Goal: Book appointment/travel/reservation

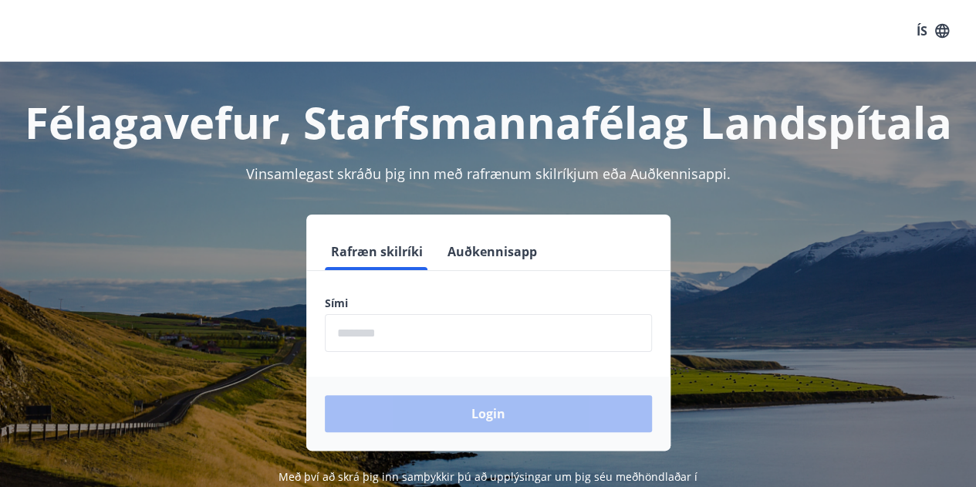
click at [361, 332] on input "phone" at bounding box center [488, 333] width 327 height 38
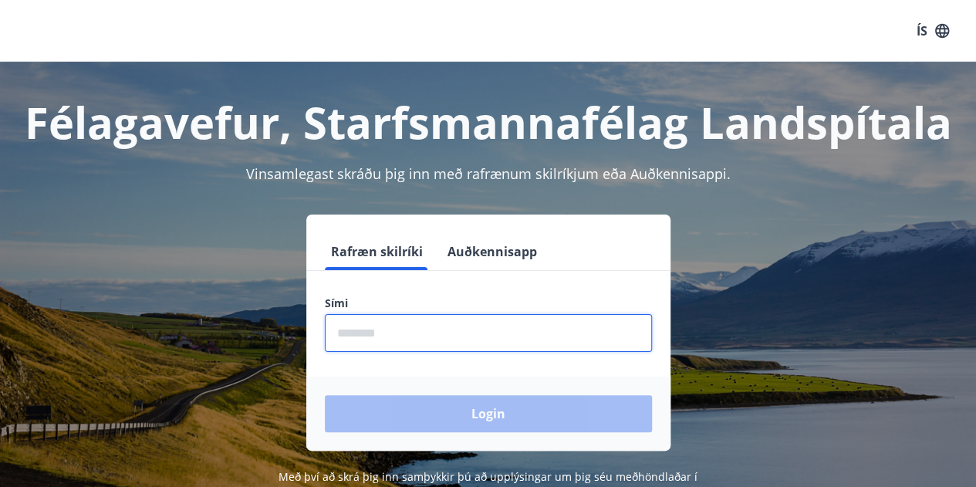
type input "********"
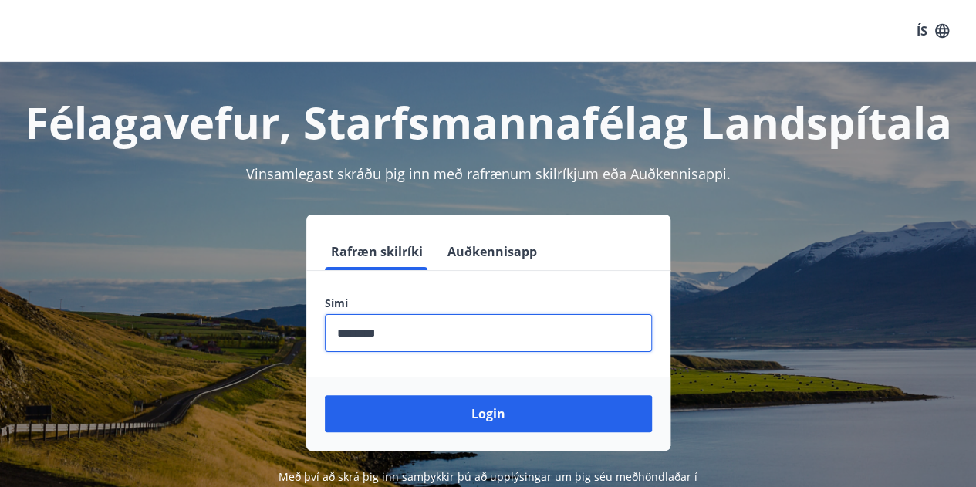
click at [431, 411] on button "Login" at bounding box center [488, 413] width 327 height 37
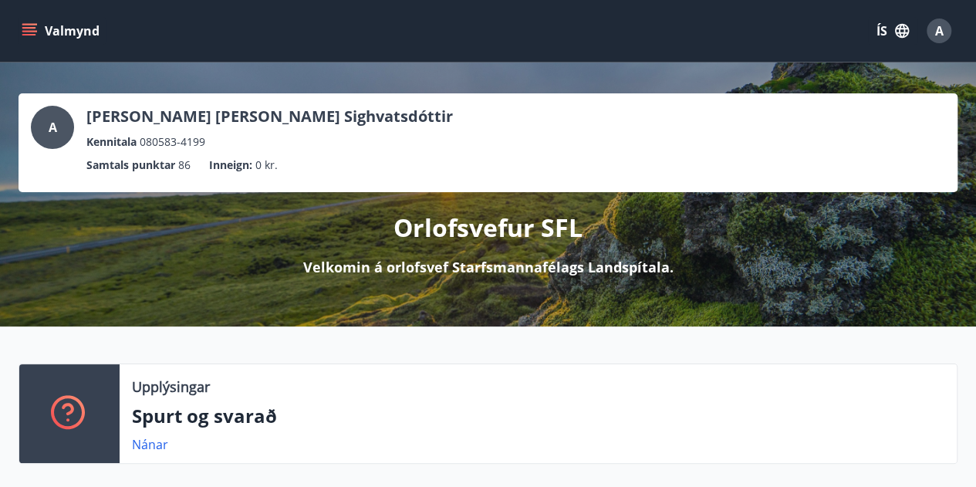
click at [37, 29] on button "Valmynd" at bounding box center [62, 31] width 87 height 28
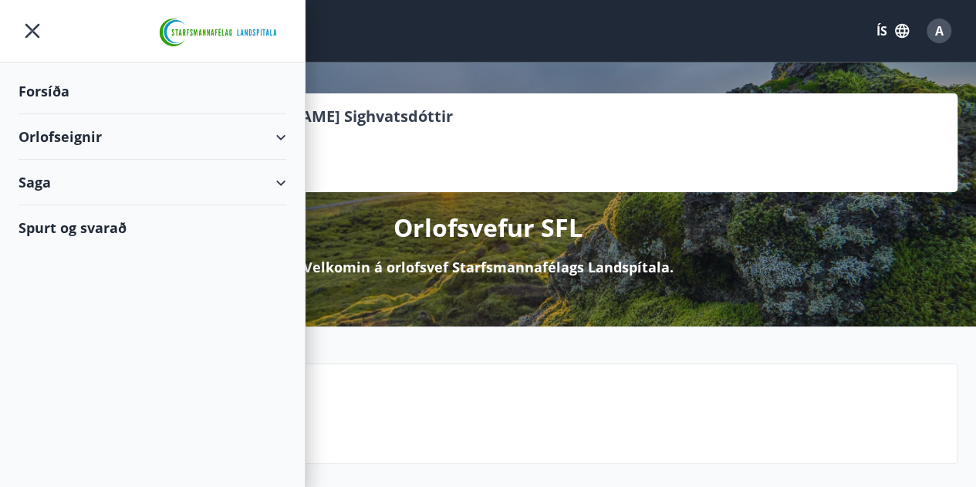
click at [273, 133] on div "Orlofseignir" at bounding box center [153, 137] width 268 height 46
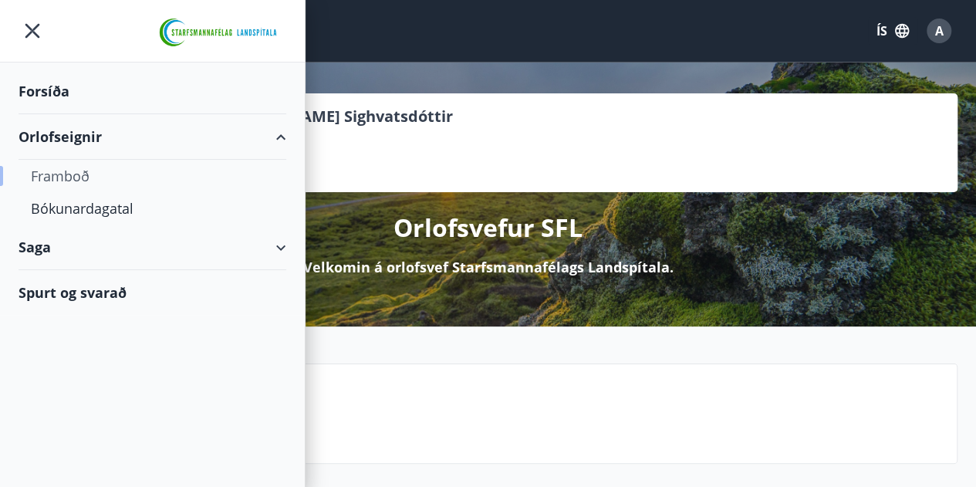
click at [68, 178] on div "Framboð" at bounding box center [152, 176] width 243 height 32
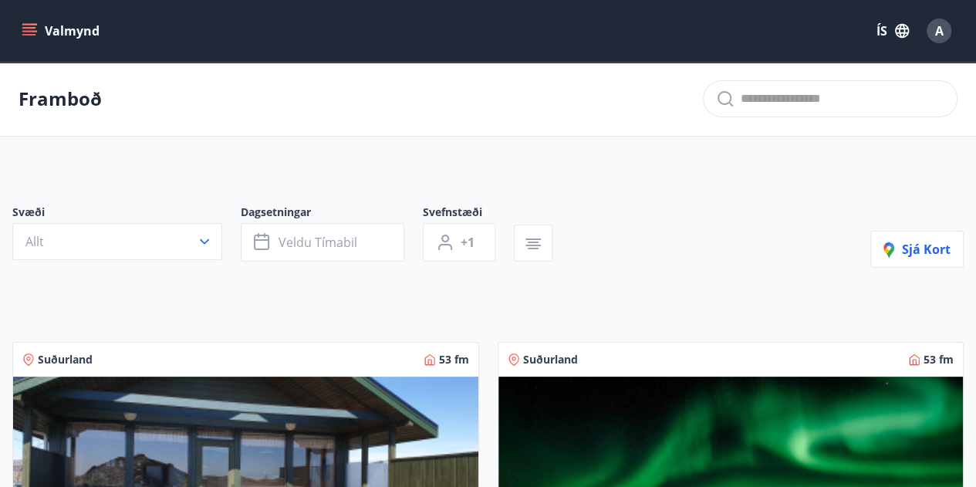
click at [52, 27] on button "Valmynd" at bounding box center [62, 31] width 87 height 28
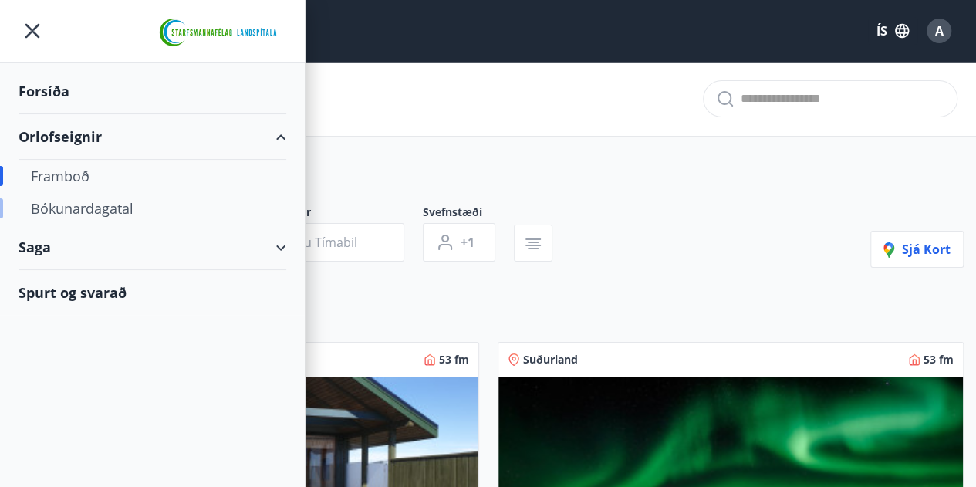
click at [86, 208] on div "Bókunardagatal" at bounding box center [152, 208] width 243 height 32
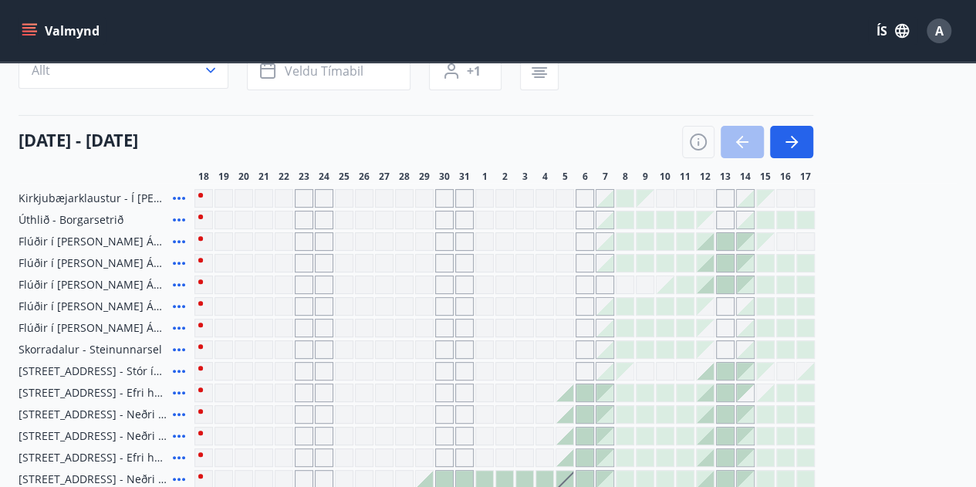
scroll to position [154, 0]
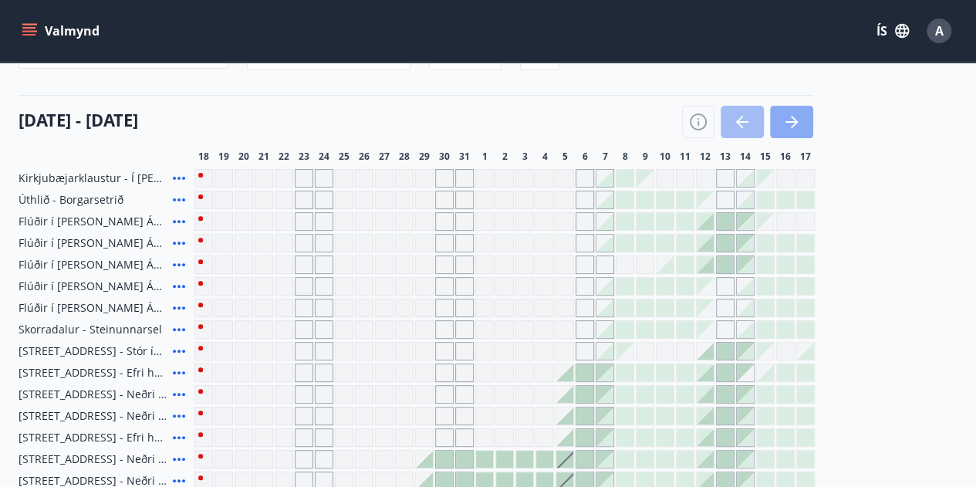
click at [801, 121] on button "button" at bounding box center [791, 122] width 43 height 32
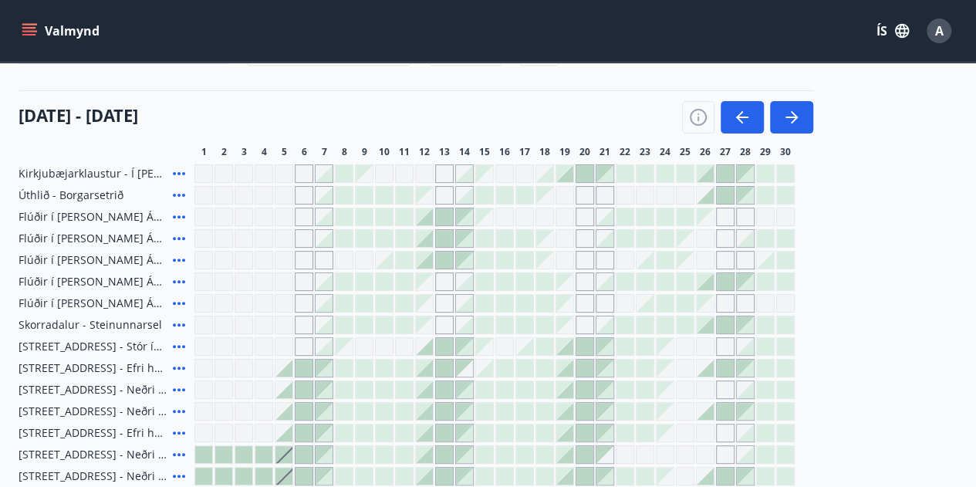
scroll to position [137, 0]
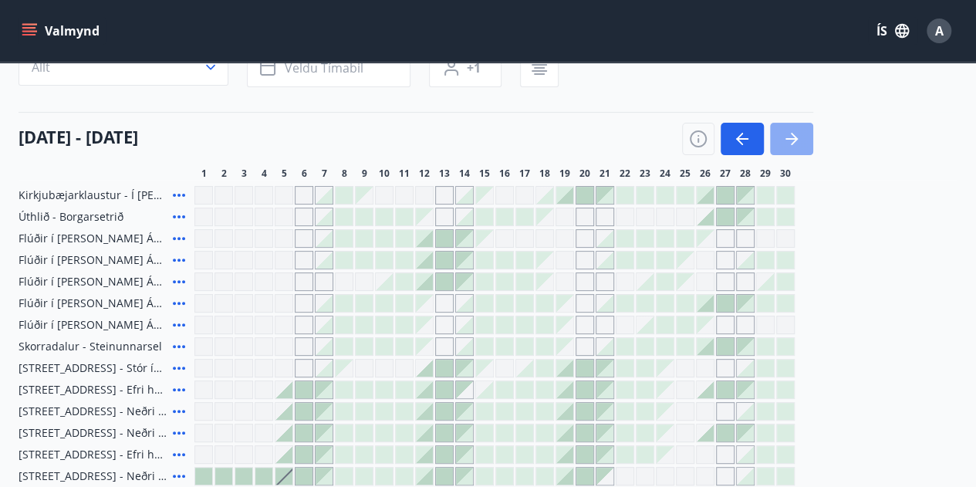
click at [798, 131] on icon "button" at bounding box center [792, 139] width 19 height 19
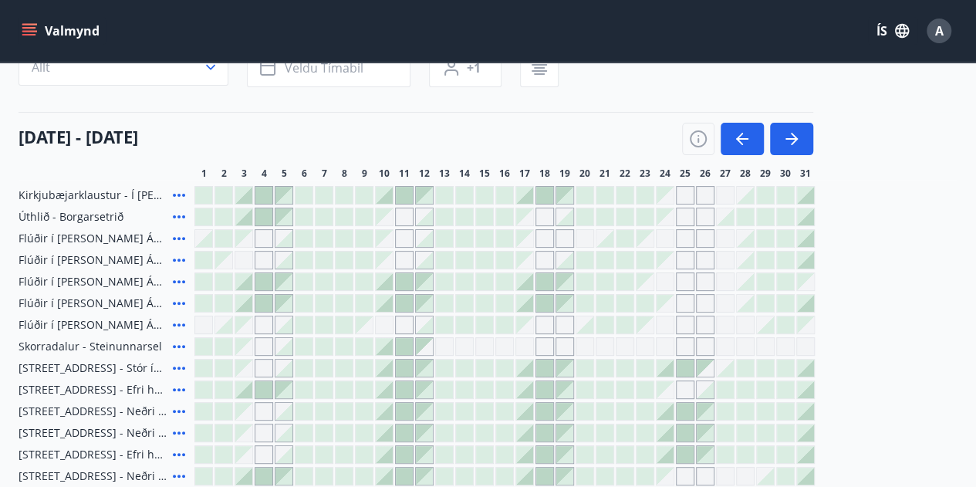
scroll to position [215, 0]
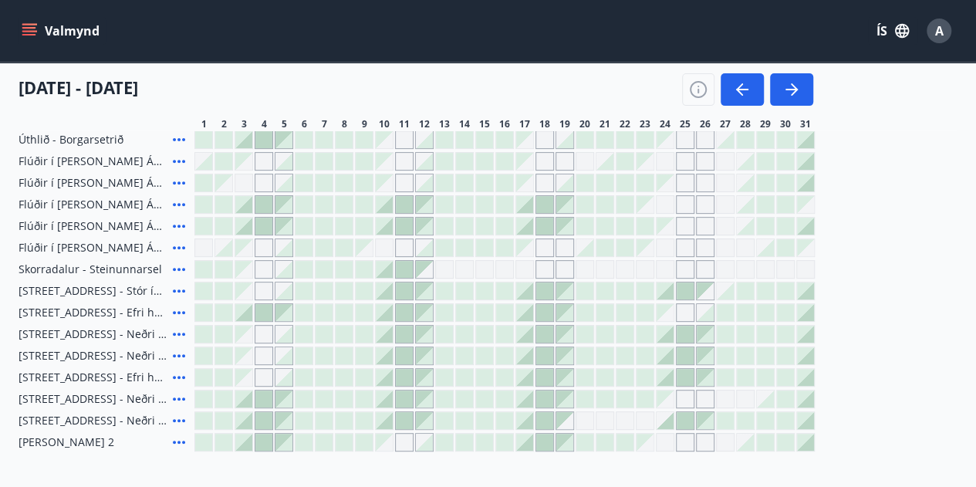
click at [668, 267] on div "Gráir dagar eru ekki bókanlegir" at bounding box center [665, 269] width 19 height 19
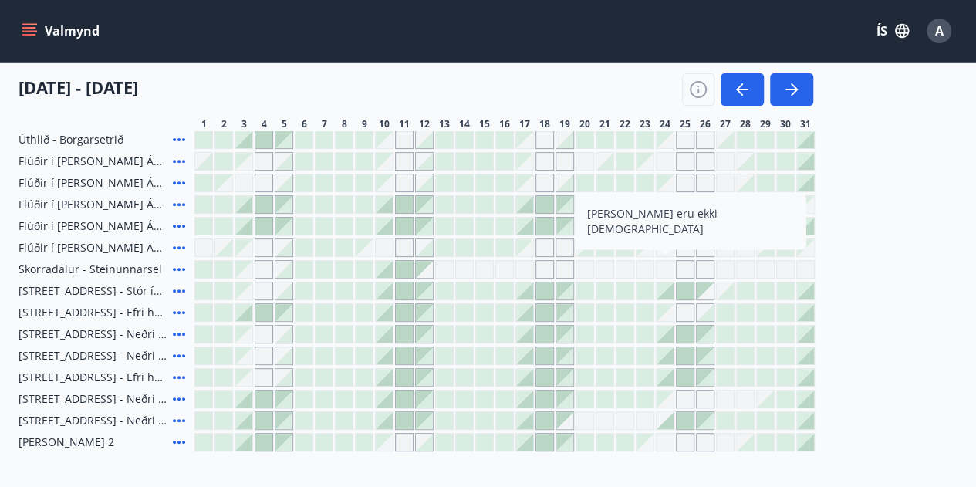
click at [543, 293] on div at bounding box center [544, 290] width 17 height 17
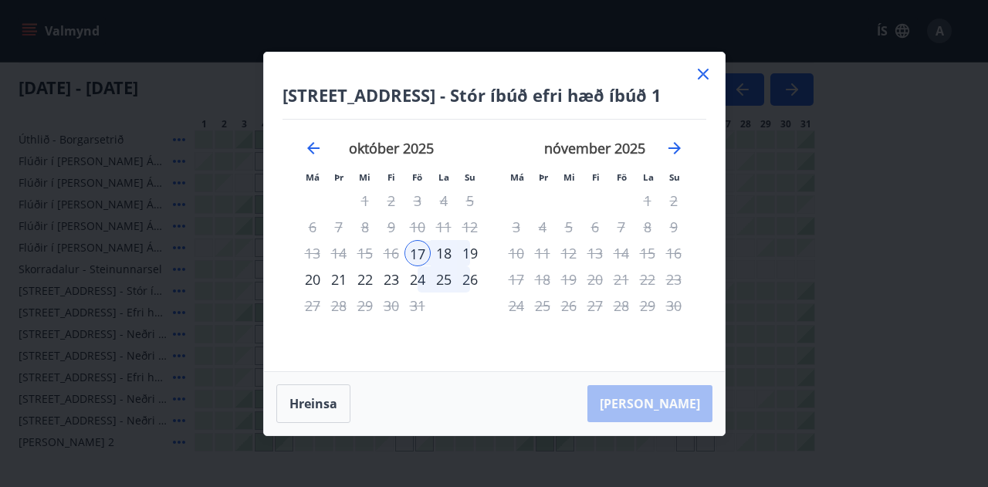
click at [701, 76] on icon at bounding box center [703, 74] width 19 height 19
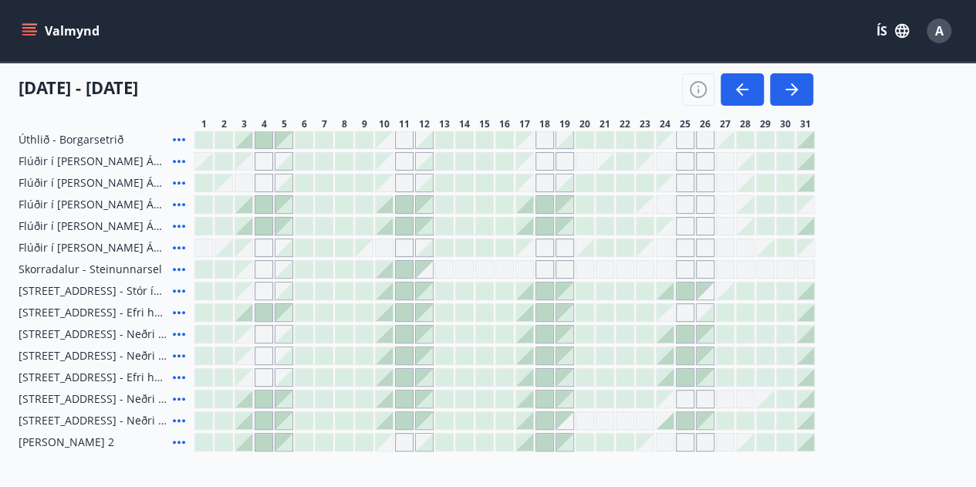
click at [238, 266] on div "Gráir dagar eru ekki bókanlegir" at bounding box center [243, 269] width 17 height 17
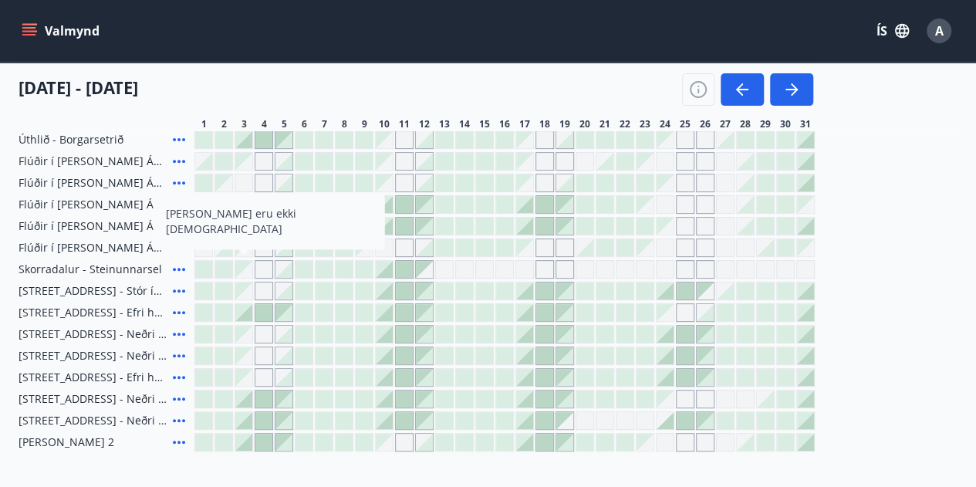
click at [214, 268] on div "Gráir dagar eru ekki bókanlegir" at bounding box center [504, 269] width 621 height 19
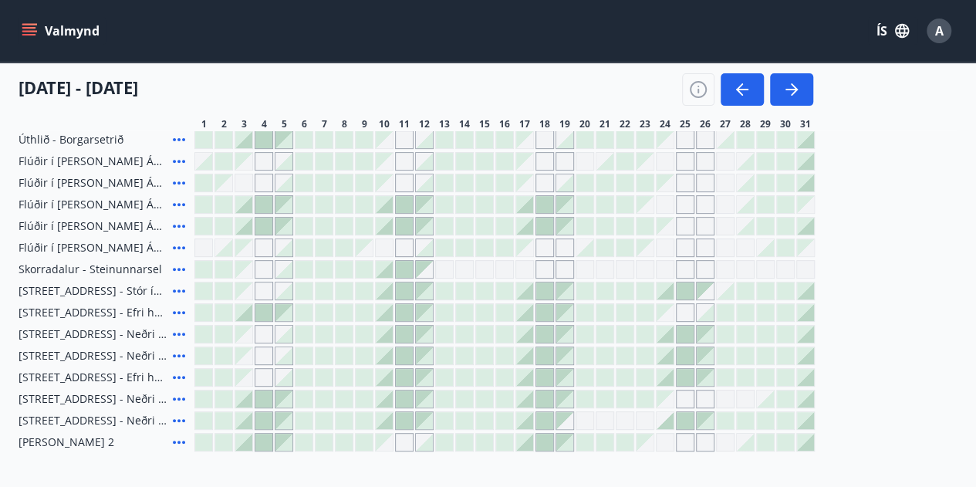
click at [224, 268] on div at bounding box center [223, 269] width 17 height 17
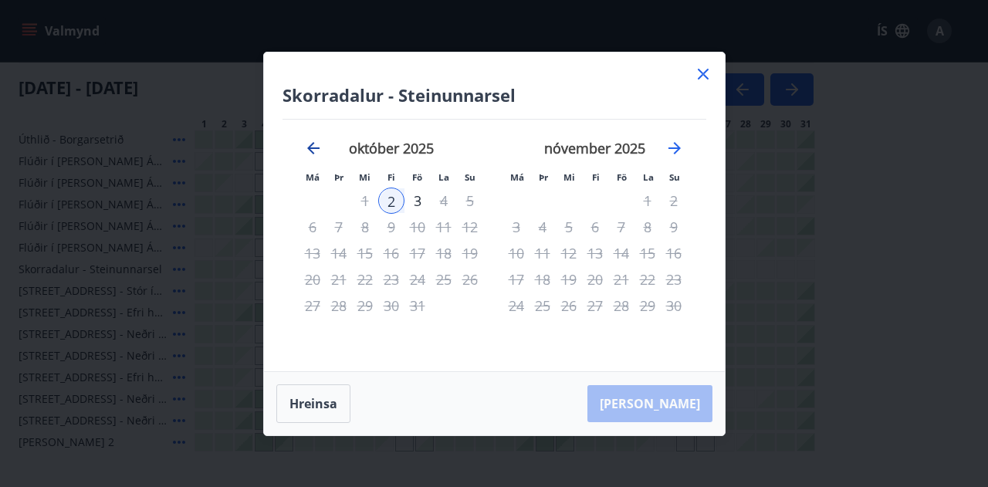
click at [315, 149] on icon "Move backward to switch to the previous month." at bounding box center [313, 148] width 19 height 19
click at [672, 145] on icon "Move forward to switch to the next month." at bounding box center [674, 148] width 19 height 19
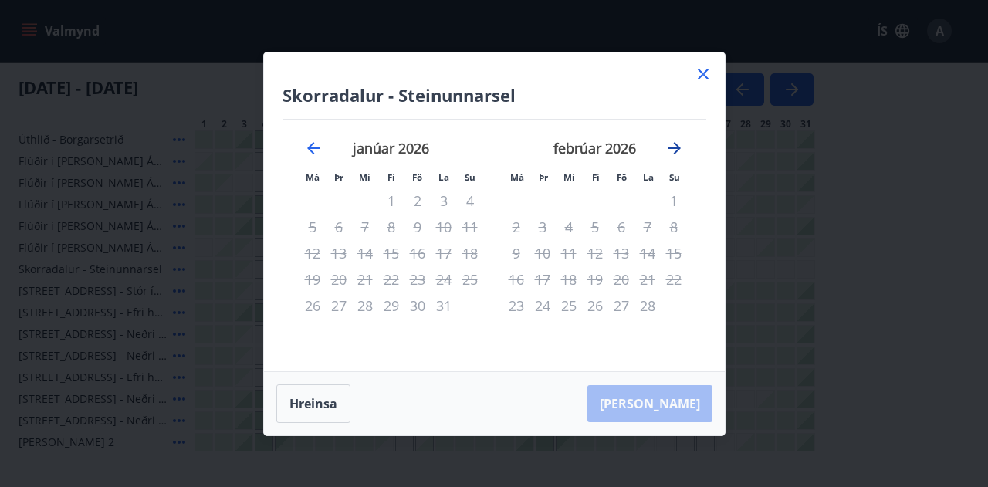
click at [673, 143] on icon "Move forward to switch to the next month." at bounding box center [674, 148] width 19 height 19
click at [673, 143] on icon "Move forward to switch to the next month." at bounding box center [674, 148] width 12 height 12
click at [699, 73] on icon at bounding box center [703, 74] width 19 height 19
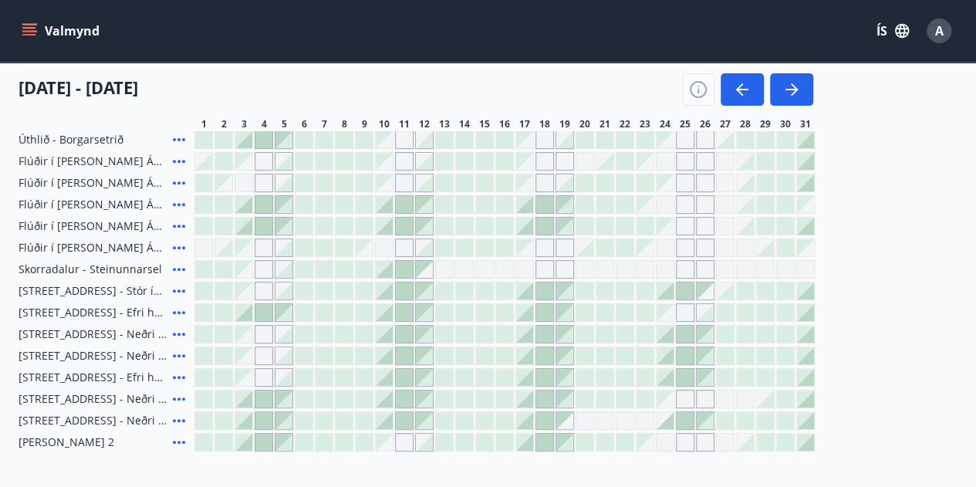
click at [39, 32] on button "Valmynd" at bounding box center [62, 31] width 87 height 28
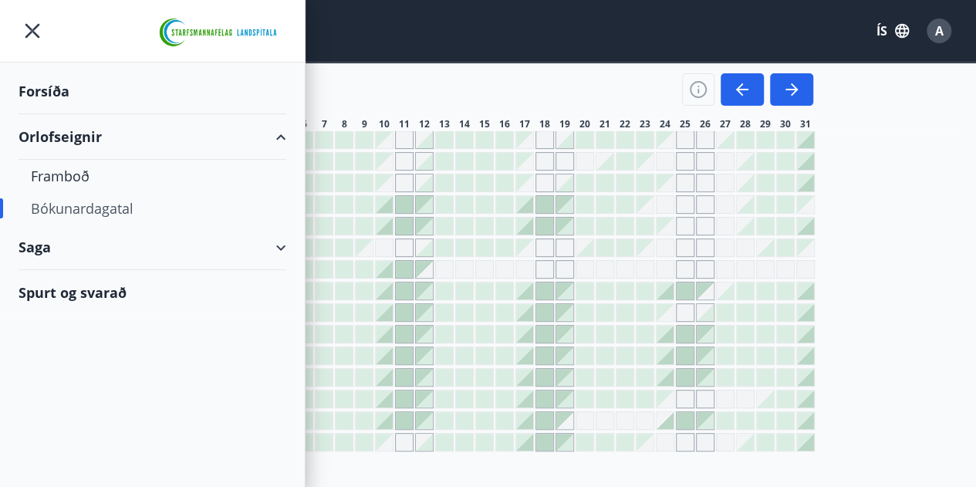
click at [44, 87] on div "Forsíða" at bounding box center [153, 92] width 268 height 46
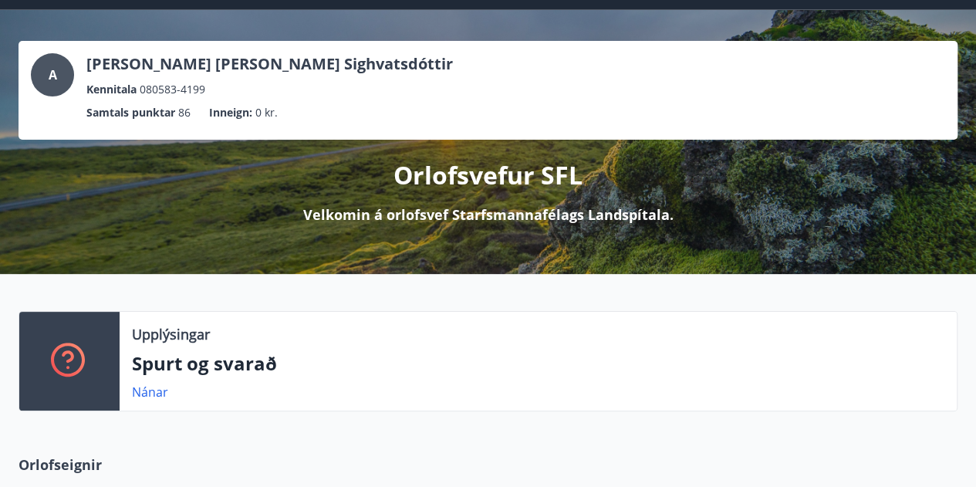
scroll to position [77, 0]
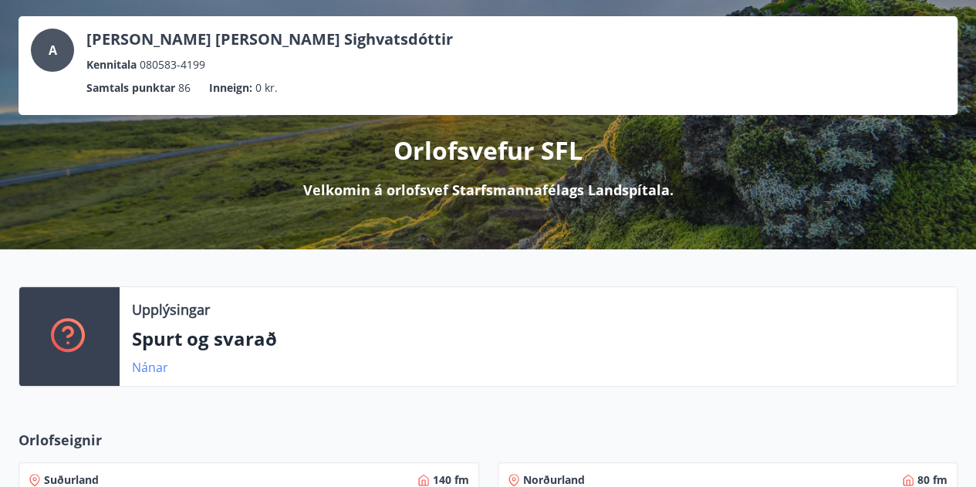
click at [152, 367] on link "Nánar" at bounding box center [150, 367] width 36 height 17
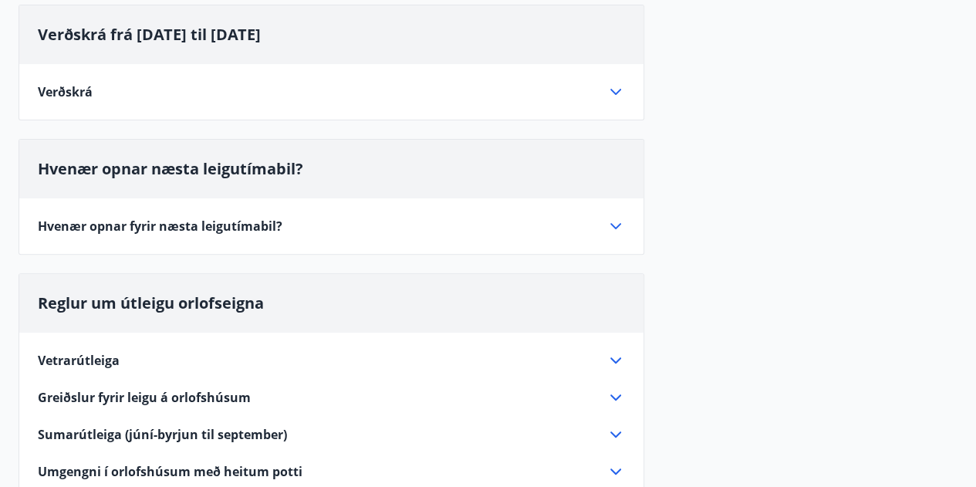
scroll to position [154, 0]
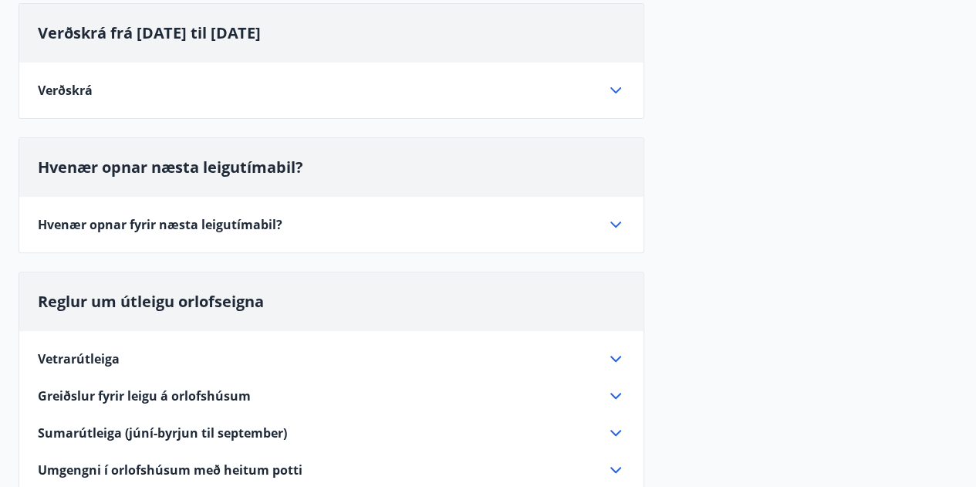
click at [587, 221] on div "Hvenær opnar fyrir næsta leigutímabil?" at bounding box center [322, 224] width 569 height 17
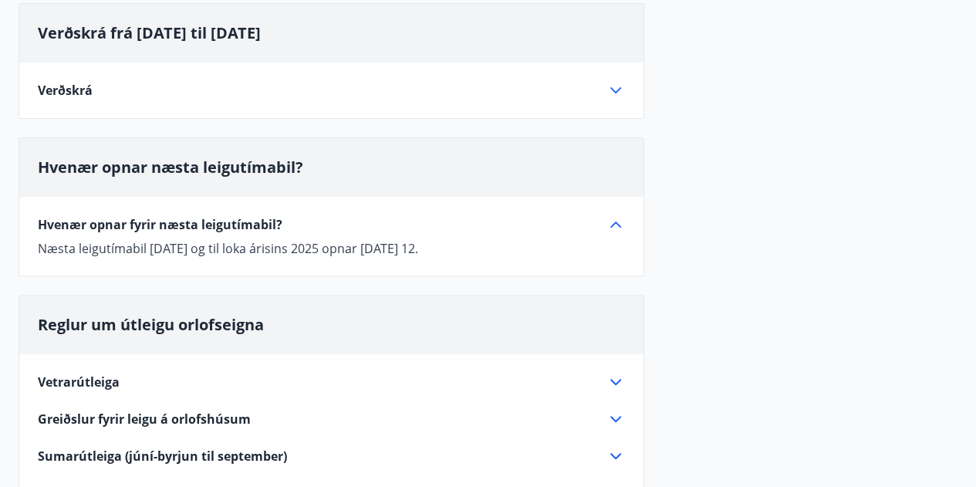
click at [83, 377] on span "Vetrarútleiga" at bounding box center [79, 382] width 82 height 17
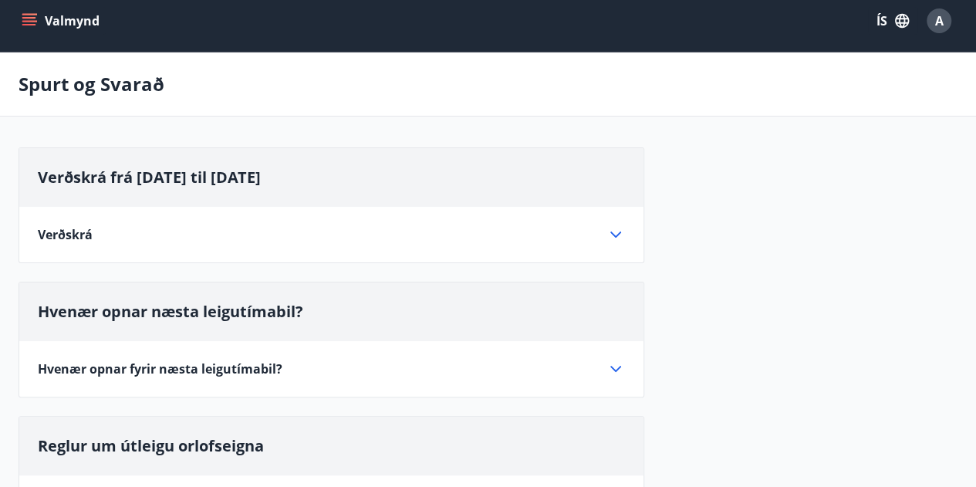
scroll to position [0, 0]
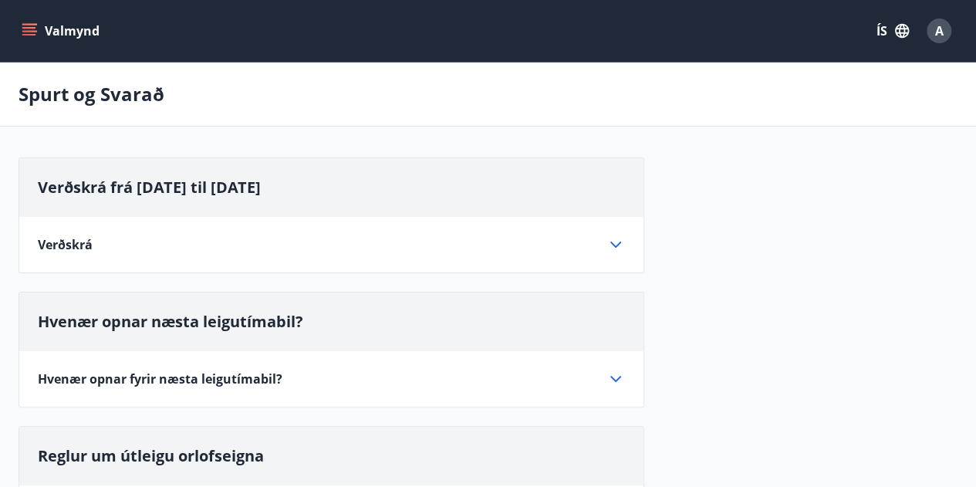
click at [34, 36] on icon "menu" at bounding box center [29, 30] width 15 height 15
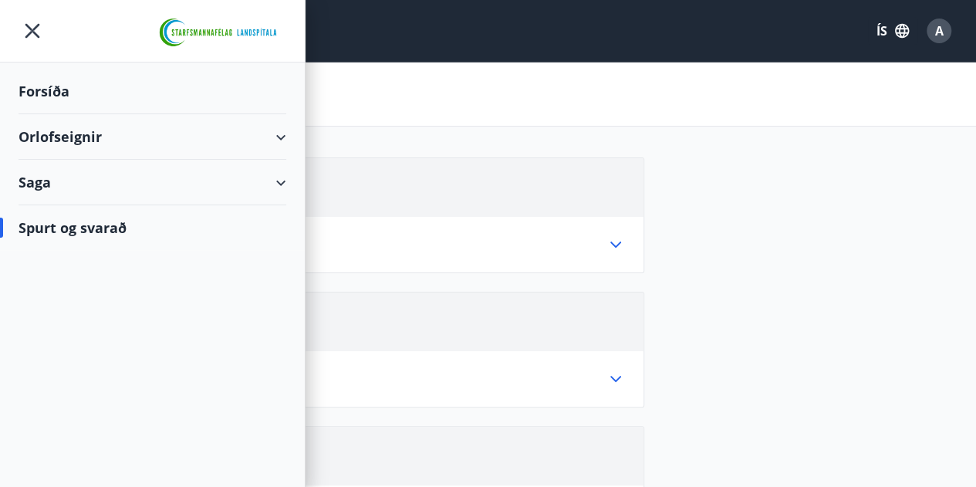
click at [276, 134] on div "Orlofseignir" at bounding box center [153, 137] width 268 height 46
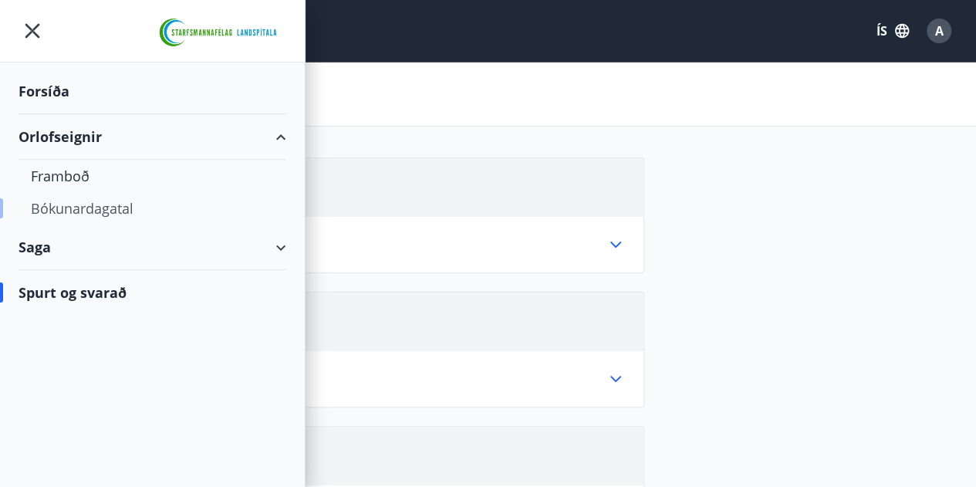
click at [61, 209] on div "Bókunardagatal" at bounding box center [152, 208] width 243 height 32
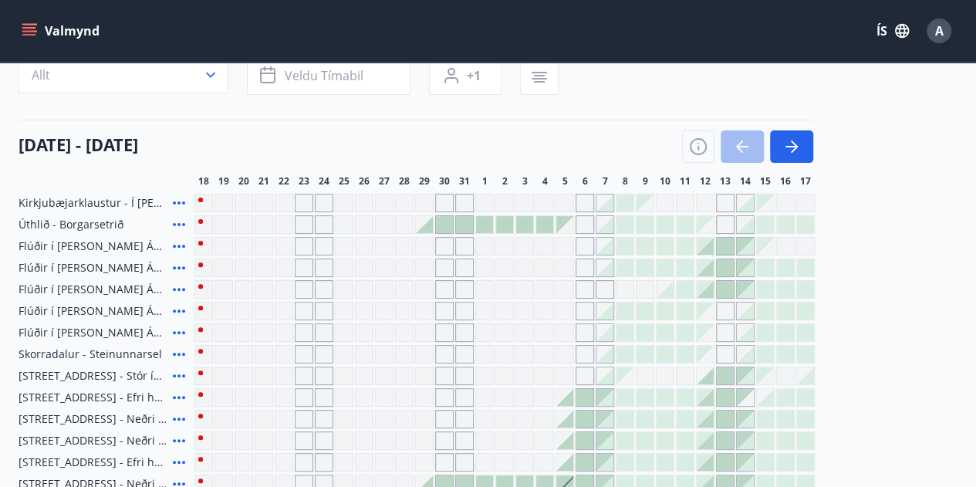
scroll to position [154, 0]
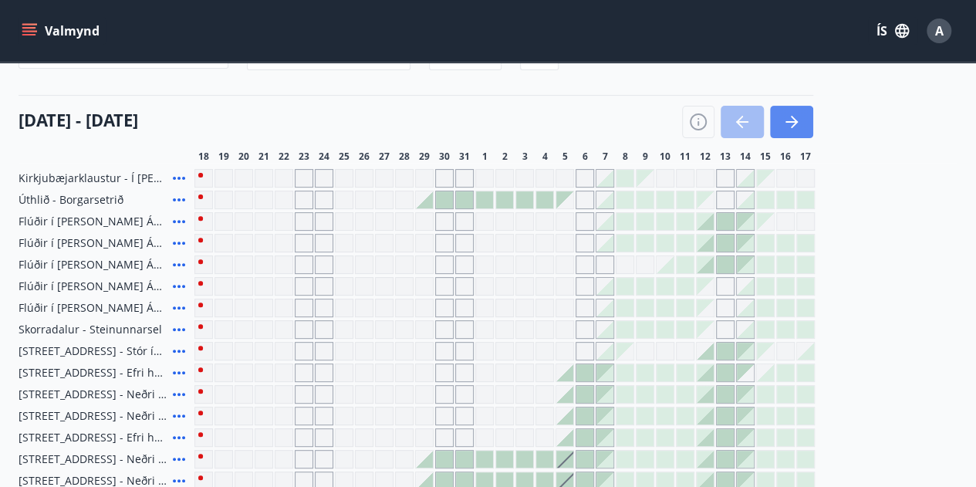
click at [795, 120] on icon "button" at bounding box center [794, 122] width 7 height 12
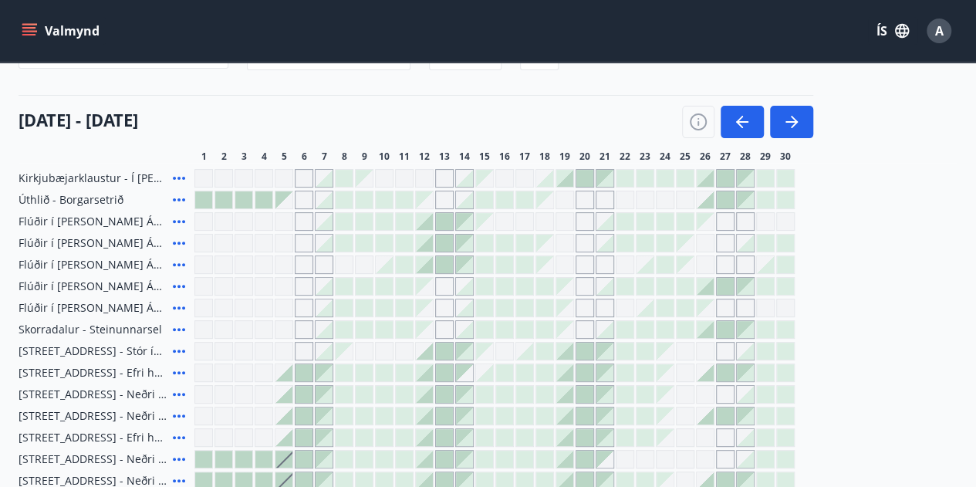
click at [542, 222] on div "Gráir dagar eru ekki bókanlegir" at bounding box center [545, 221] width 19 height 19
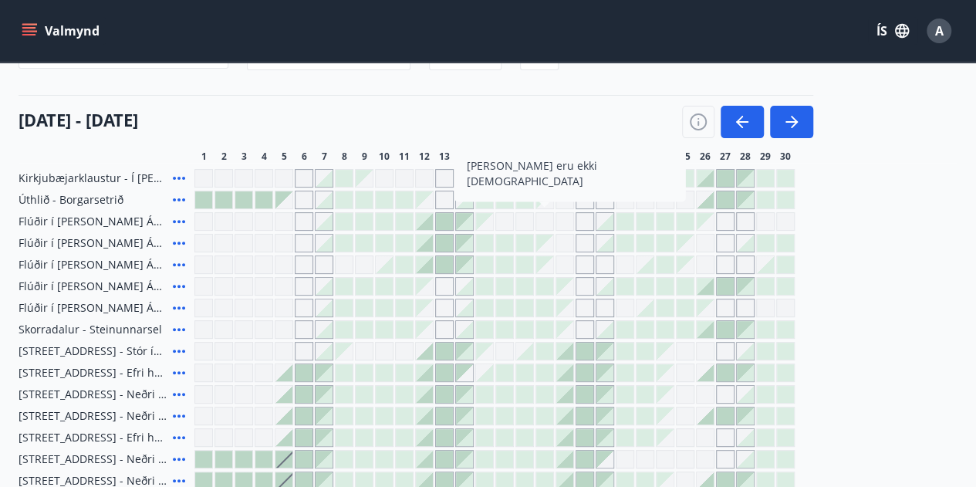
click at [424, 225] on div at bounding box center [424, 221] width 17 height 17
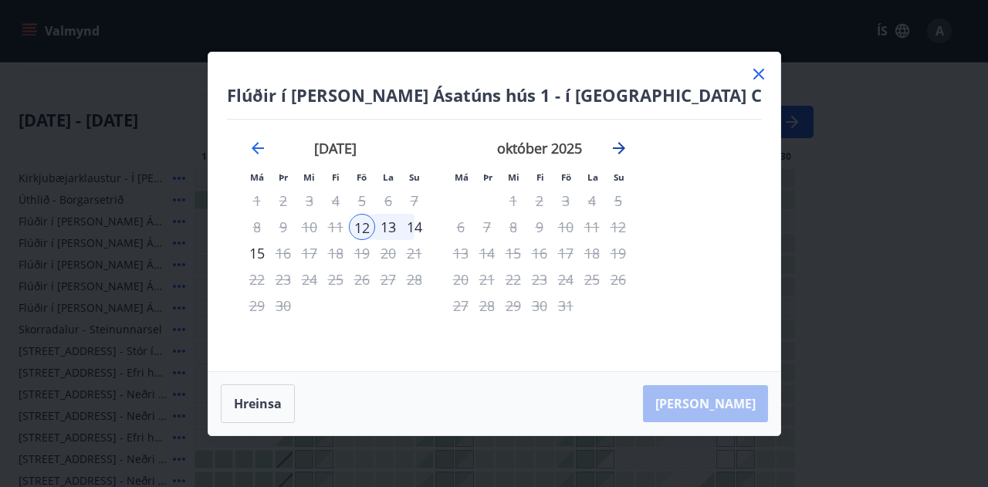
click at [628, 154] on icon "Move forward to switch to the next month." at bounding box center [619, 148] width 19 height 19
click at [628, 150] on icon "Move forward to switch to the next month." at bounding box center [619, 148] width 19 height 19
click at [749, 77] on icon at bounding box center [758, 74] width 19 height 19
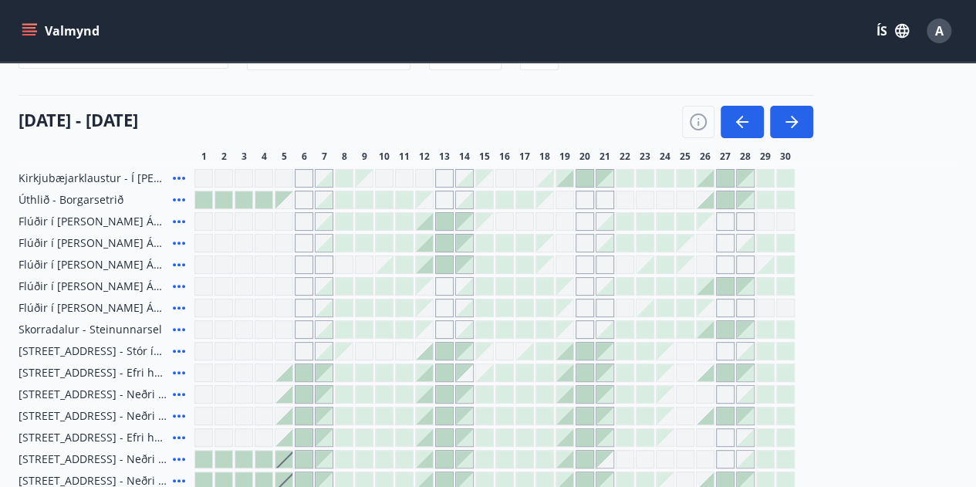
click at [405, 265] on div at bounding box center [404, 264] width 17 height 17
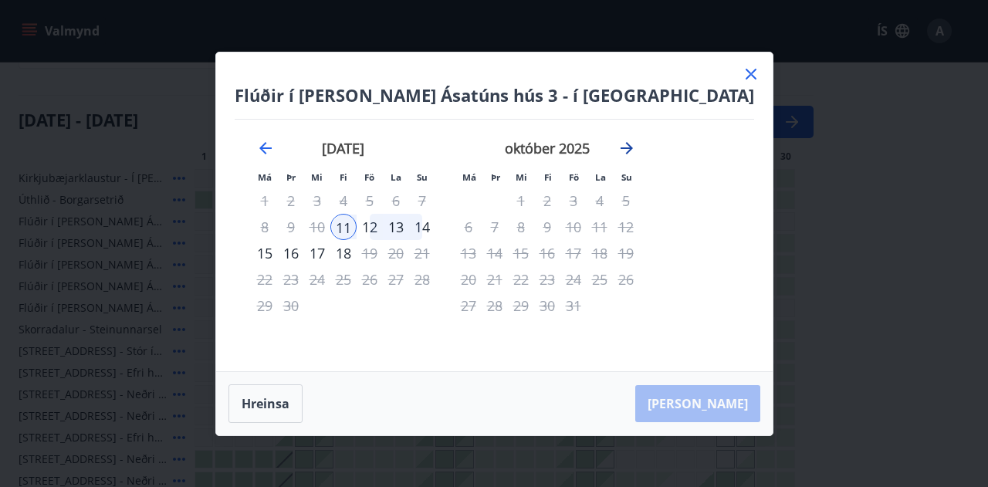
click at [633, 148] on icon "Move forward to switch to the next month." at bounding box center [627, 148] width 12 height 12
click at [636, 150] on icon "Move forward to switch to the next month." at bounding box center [626, 148] width 19 height 19
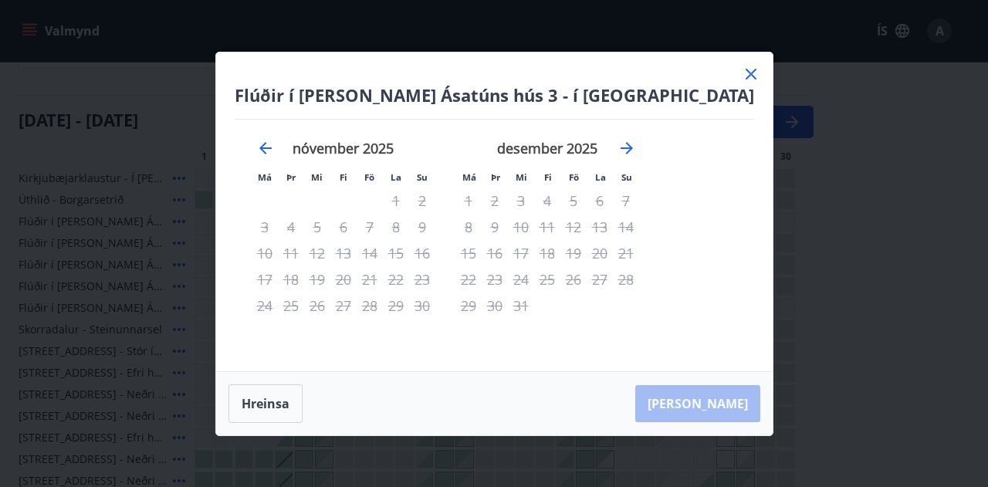
click at [696, 63] on div "Flúðir í landi Ásatúns hús 3 - í Móadal Má Þr Mi Fi Fö La Su Má Þr Mi Fi Fö La …" at bounding box center [494, 211] width 556 height 319
click at [742, 75] on icon at bounding box center [751, 74] width 19 height 19
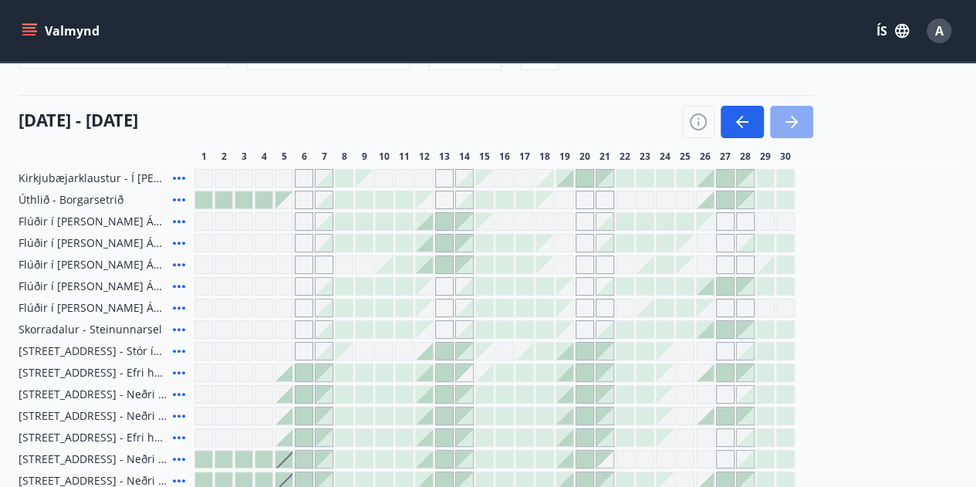
click at [792, 127] on icon "button" at bounding box center [794, 122] width 7 height 12
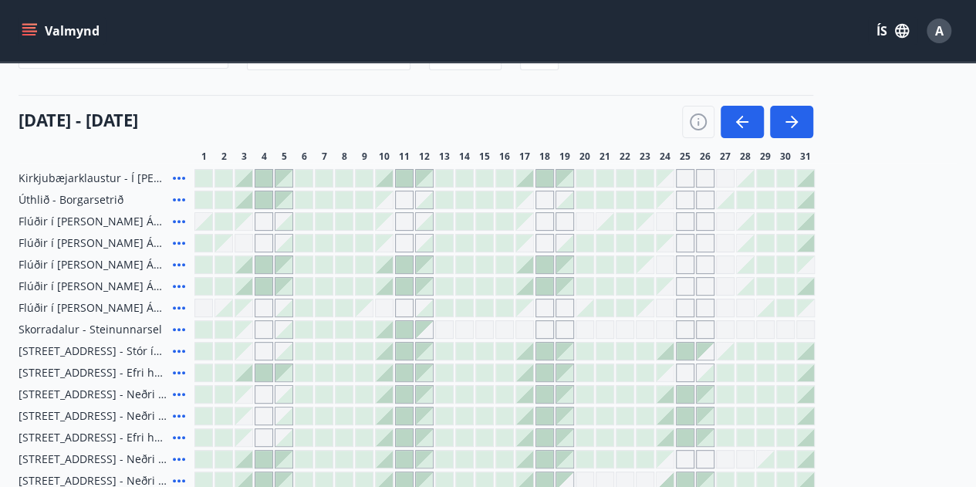
click at [406, 262] on div at bounding box center [404, 264] width 17 height 17
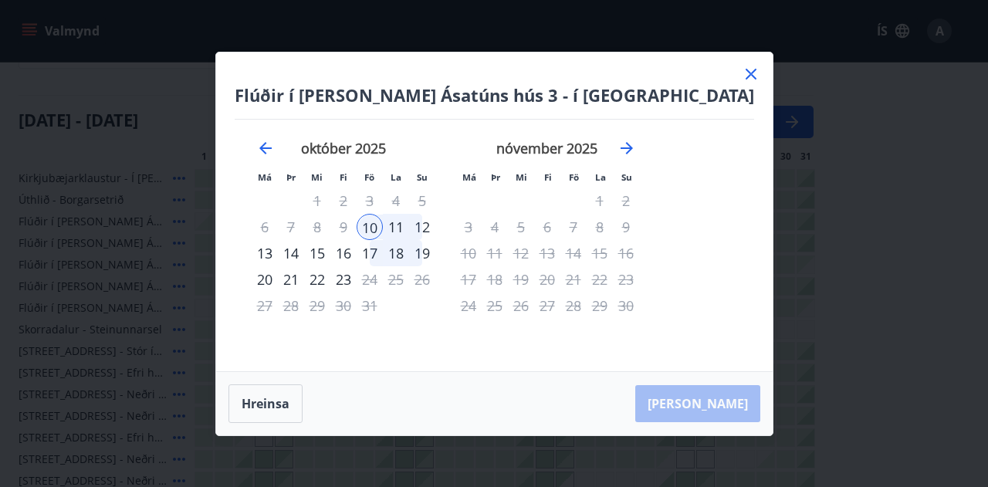
click at [742, 72] on icon at bounding box center [751, 74] width 19 height 19
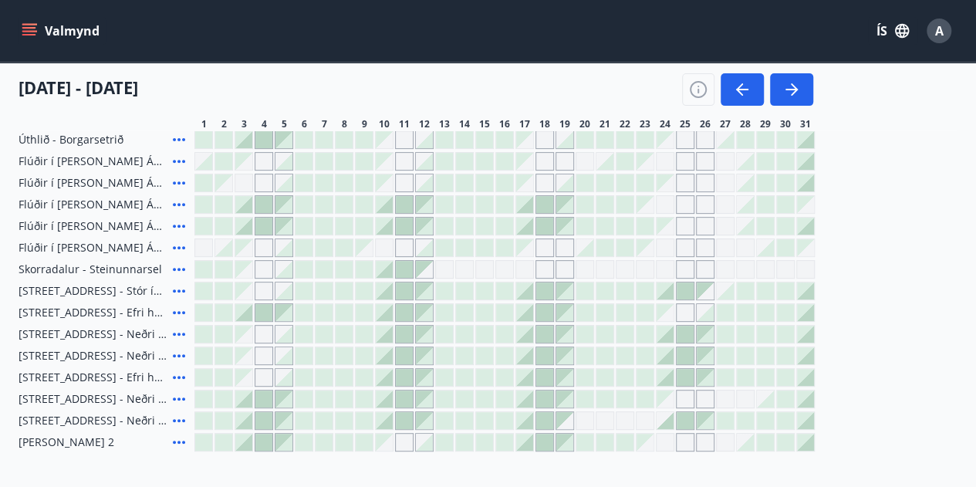
scroll to position [137, 0]
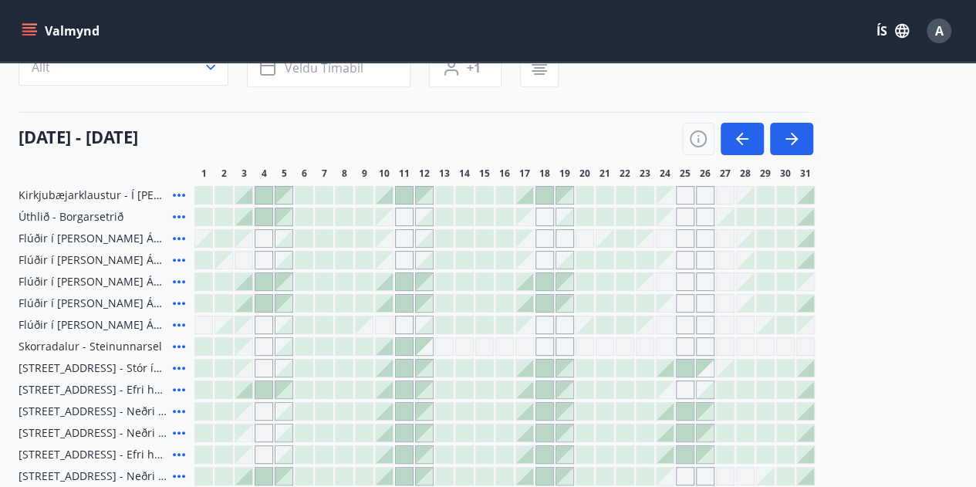
click at [404, 346] on div at bounding box center [404, 346] width 17 height 17
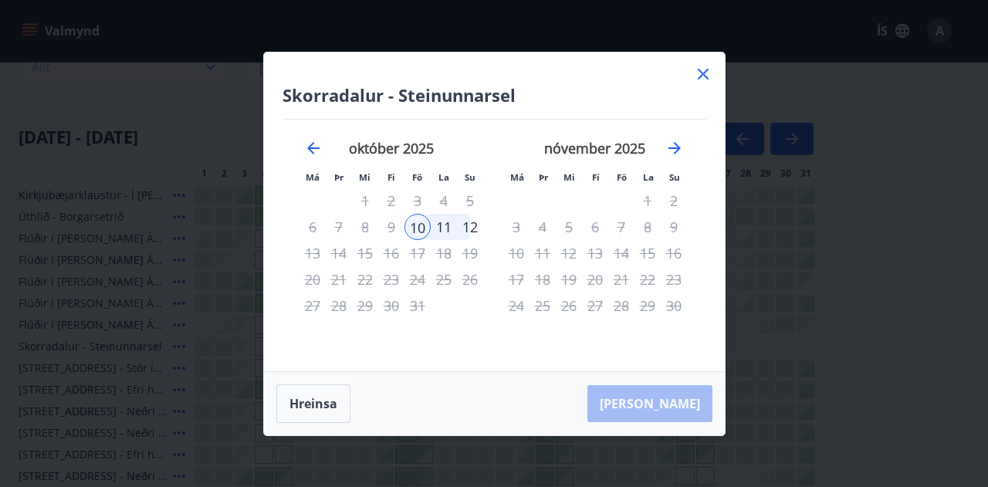
click at [707, 74] on icon at bounding box center [703, 74] width 19 height 19
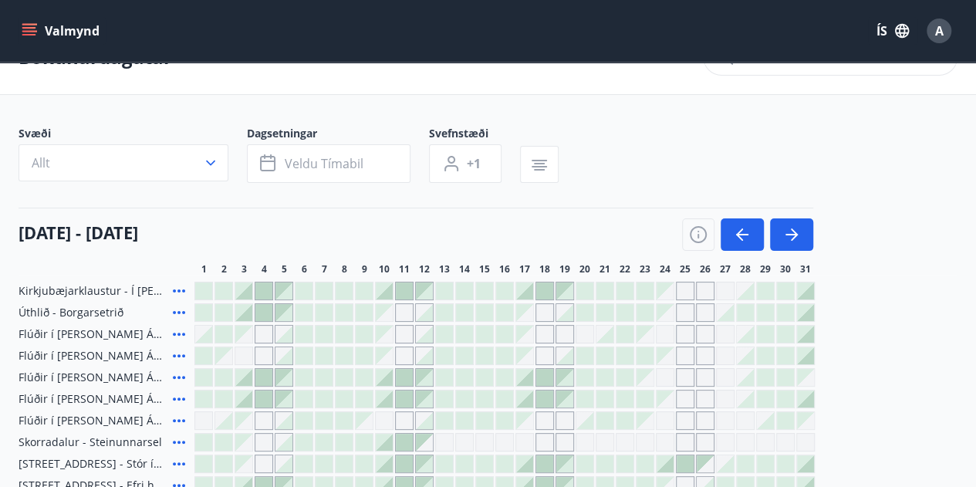
scroll to position [0, 0]
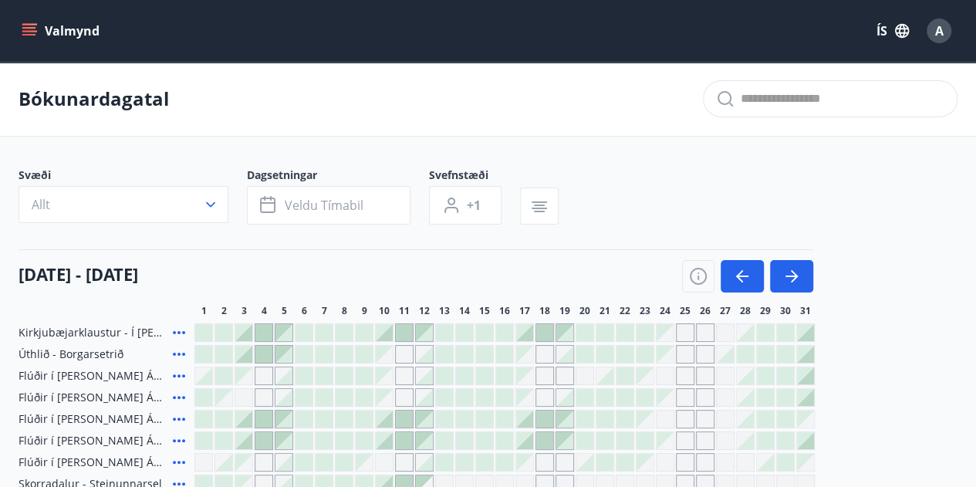
click at [37, 32] on button "Valmynd" at bounding box center [62, 31] width 87 height 28
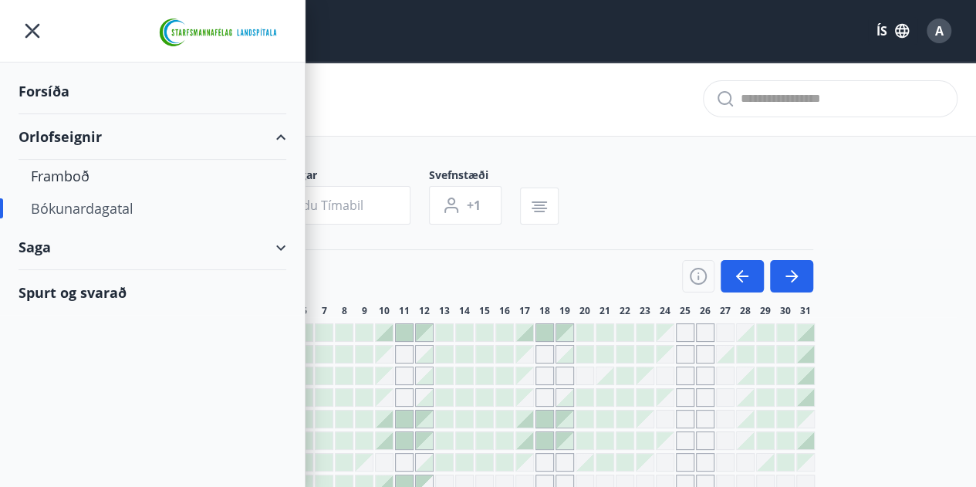
click at [57, 137] on div "Orlofseignir" at bounding box center [153, 137] width 268 height 46
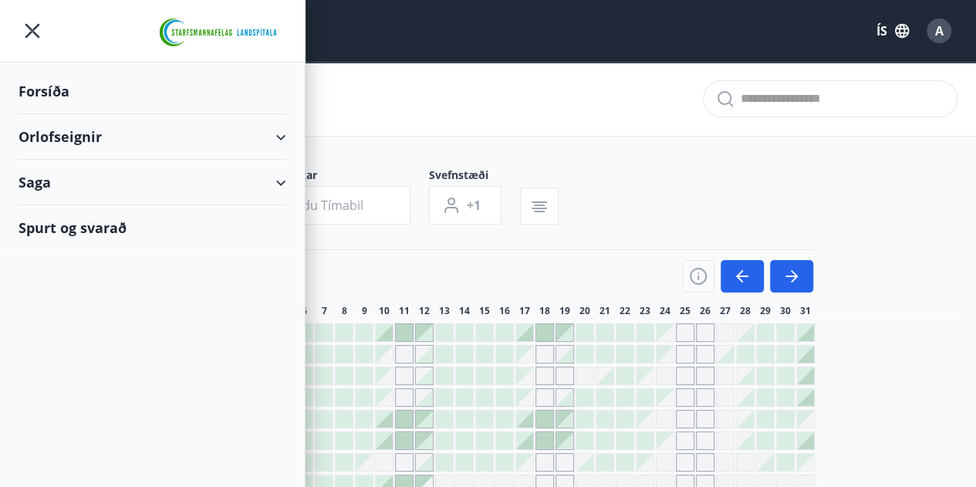
click at [46, 98] on div "Forsíða" at bounding box center [153, 92] width 268 height 46
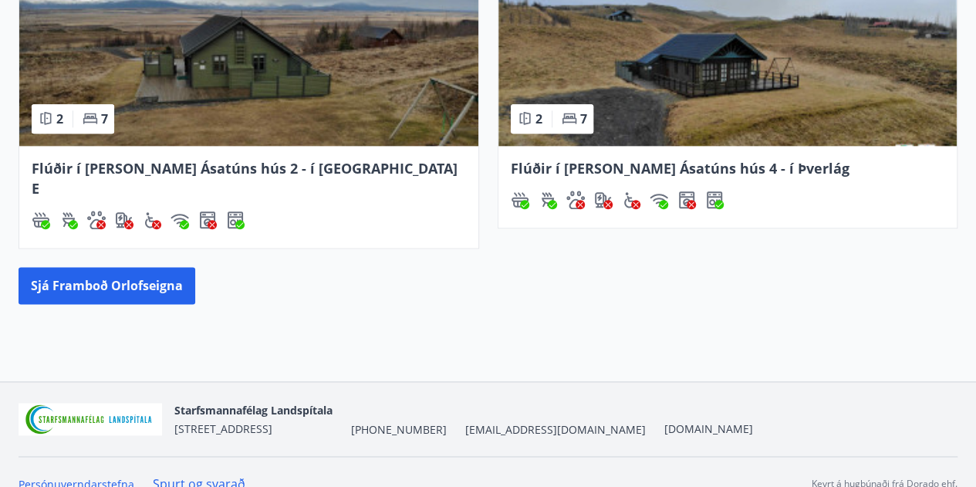
scroll to position [865, 0]
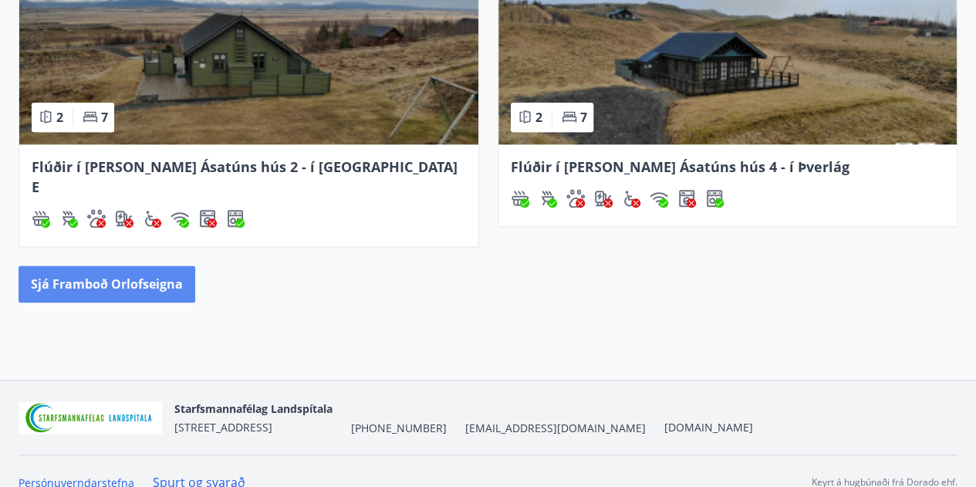
click at [73, 265] on button "Sjá framboð orlofseigna" at bounding box center [107, 283] width 177 height 37
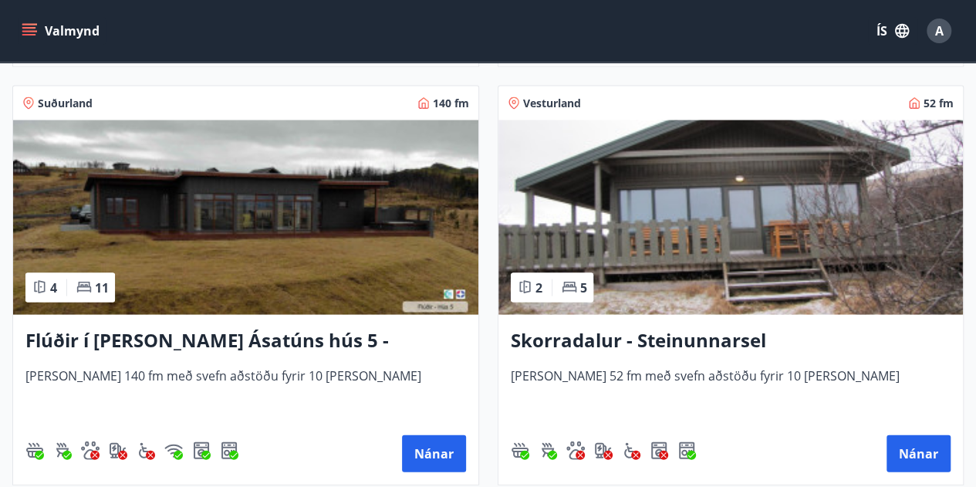
scroll to position [1544, 0]
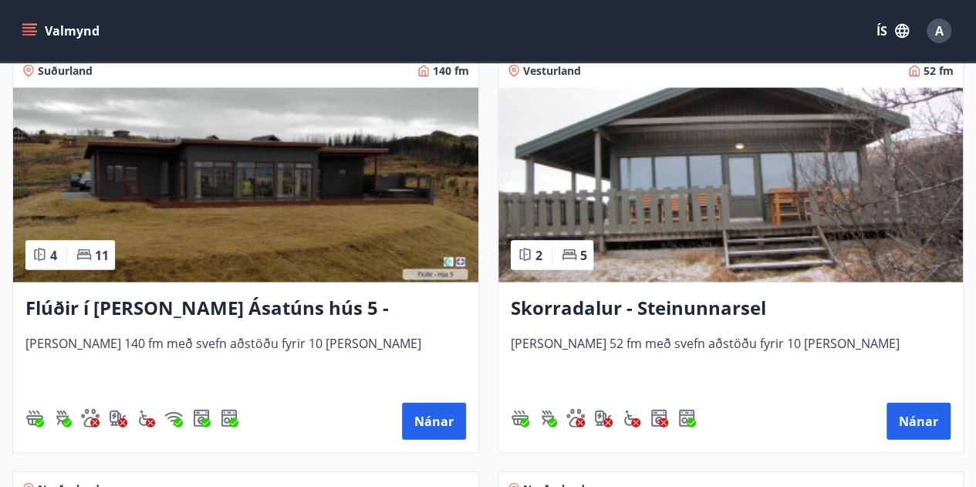
drag, startPoint x: 582, startPoint y: 300, endPoint x: 562, endPoint y: 207, distance: 95.5
click at [710, 183] on img at bounding box center [731, 185] width 465 height 194
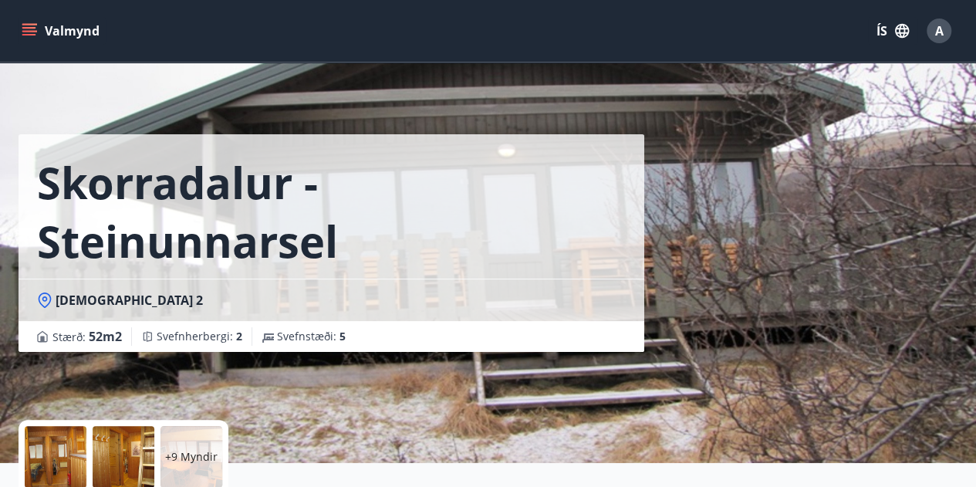
click at [57, 441] on div at bounding box center [56, 457] width 62 height 62
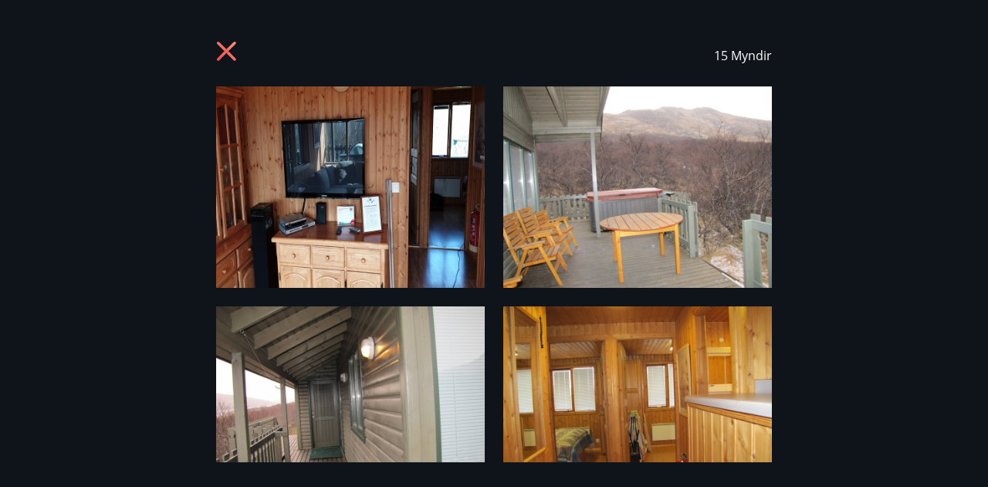
click at [226, 53] on icon at bounding box center [228, 53] width 25 height 25
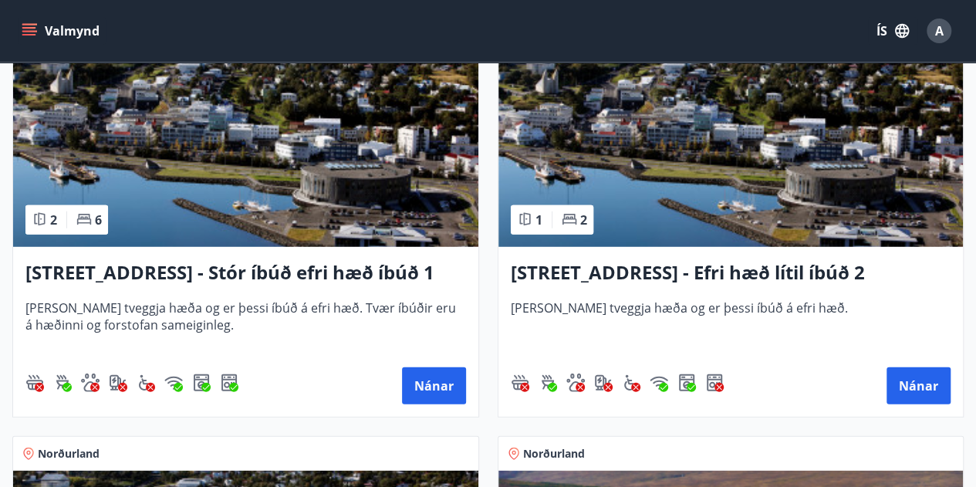
scroll to position [2007, 0]
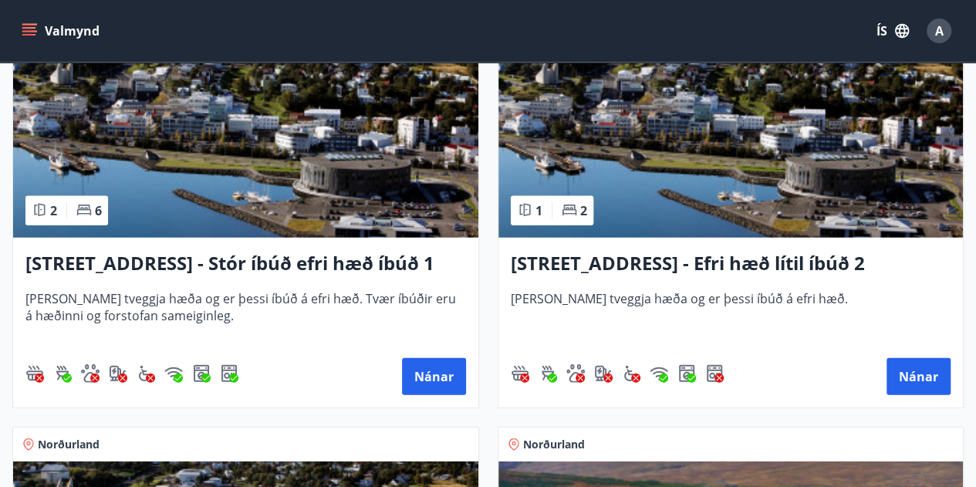
click at [324, 268] on h3 "Hrafnagilsstræti 23 - Stór íbúð efri hæð íbúð 1" at bounding box center [245, 264] width 441 height 28
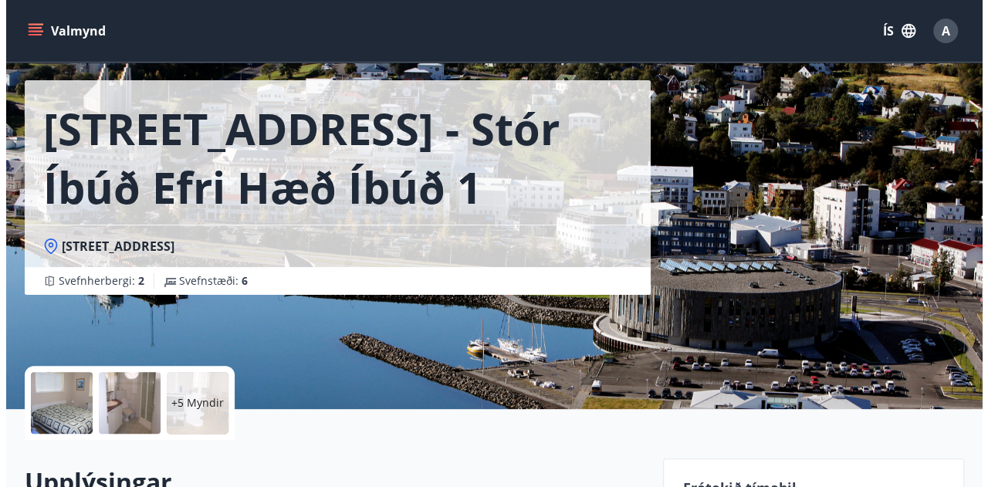
scroll to position [154, 0]
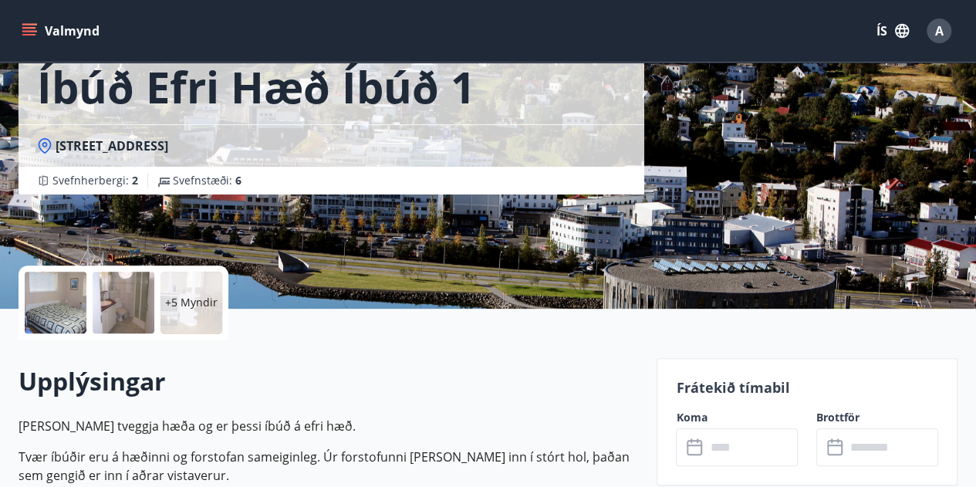
click at [62, 302] on div at bounding box center [56, 303] width 62 height 62
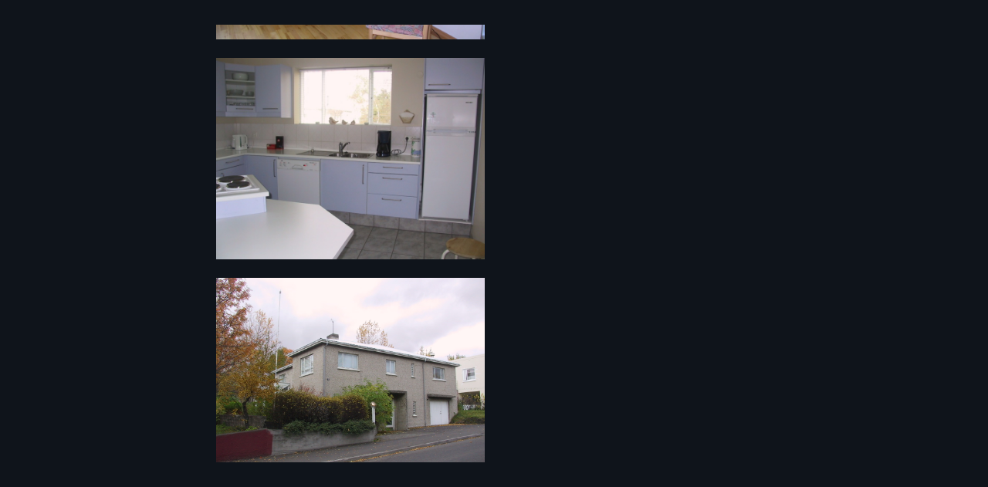
scroll to position [1400, 0]
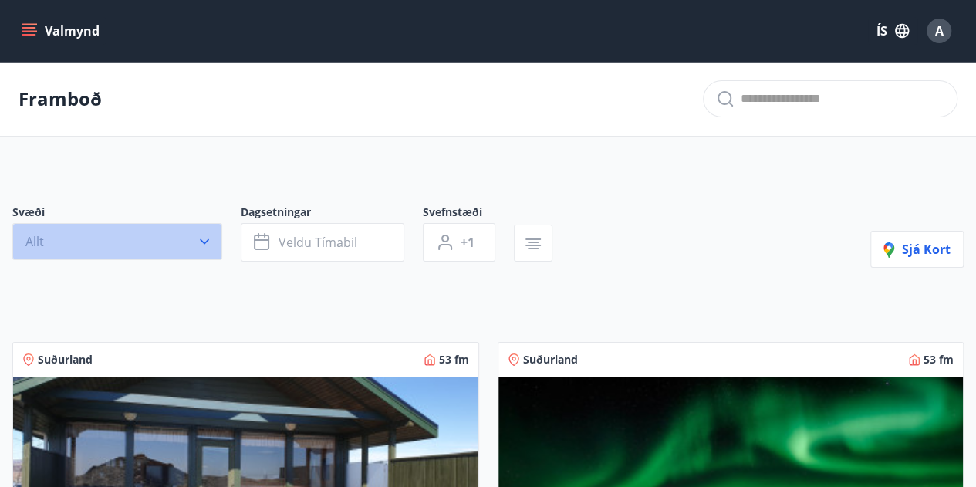
click at [181, 235] on button "Allt" at bounding box center [117, 241] width 210 height 37
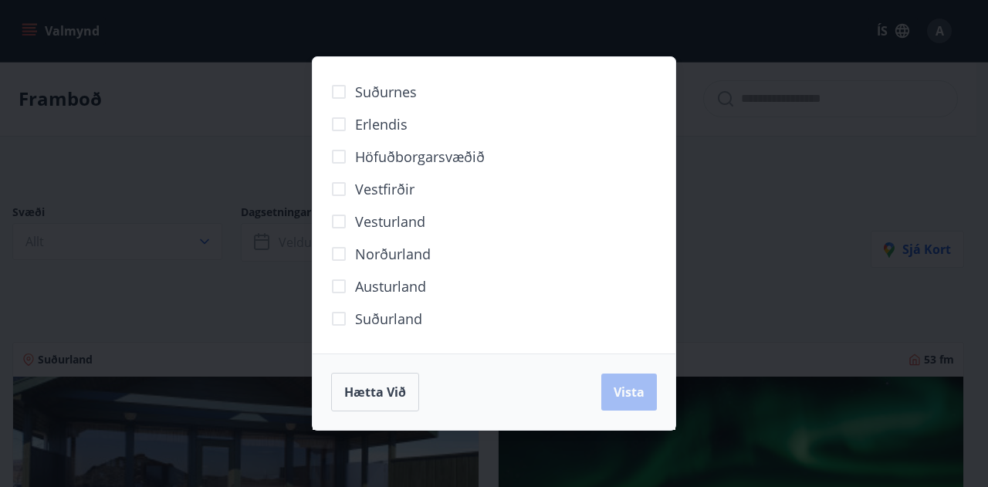
click at [357, 249] on span "Norðurland" at bounding box center [393, 254] width 76 height 20
click at [628, 391] on span "Vista" at bounding box center [629, 392] width 31 height 17
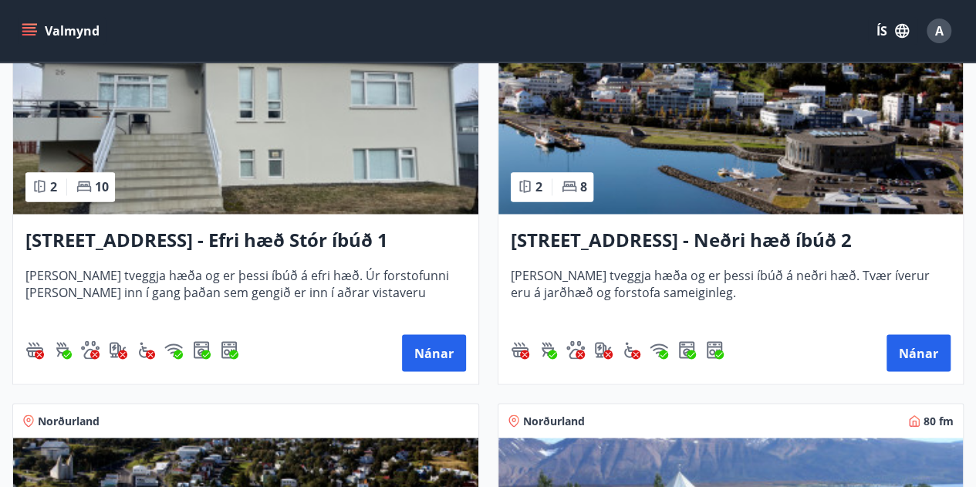
scroll to position [1235, 0]
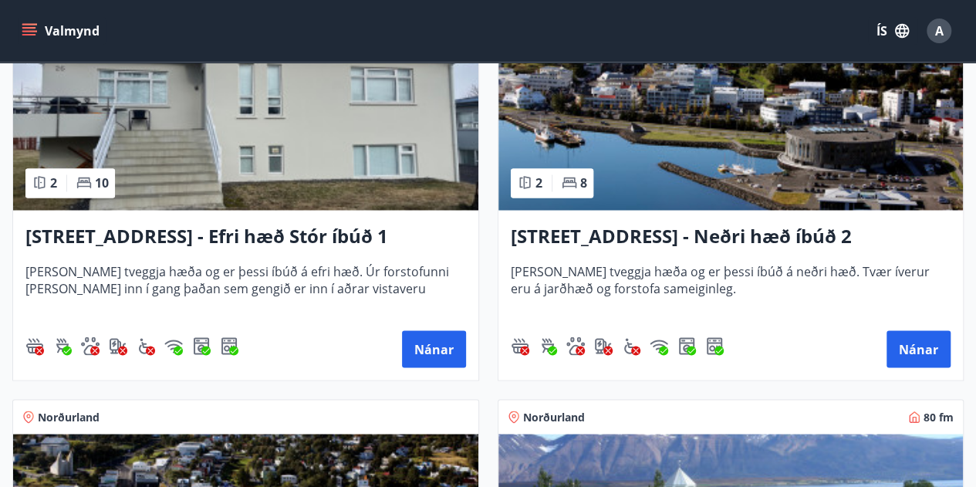
click at [312, 237] on h3 "Hrafnagilsstræti 26 - Efri hæð Stór íbúð 1" at bounding box center [245, 236] width 441 height 28
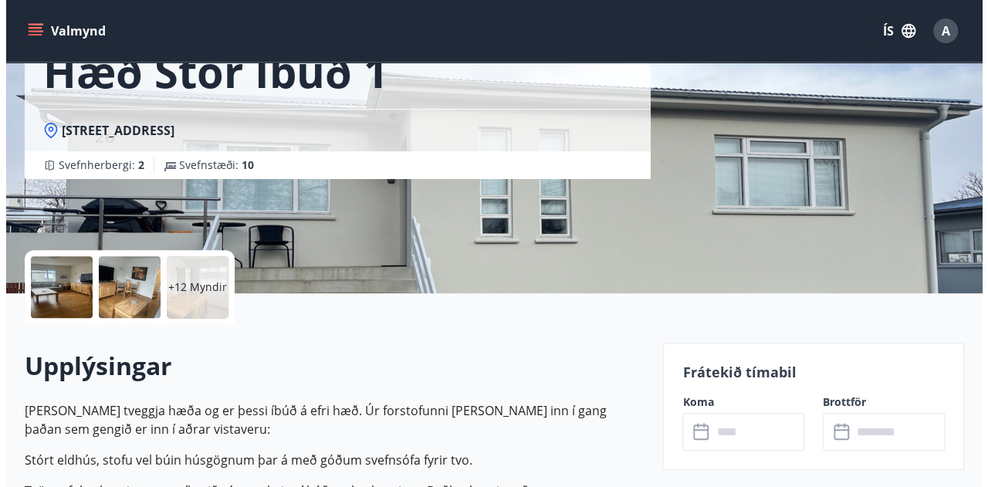
scroll to position [154, 0]
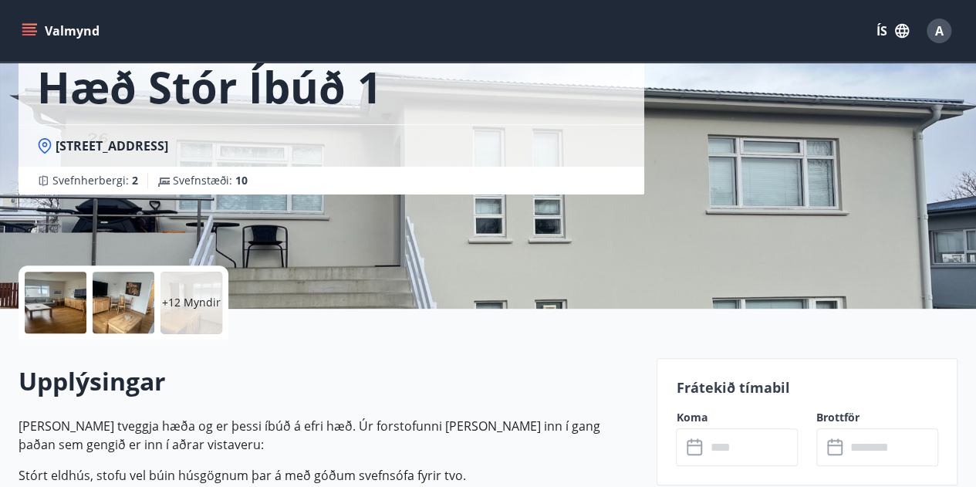
click at [195, 296] on p "+12 Myndir" at bounding box center [191, 302] width 59 height 15
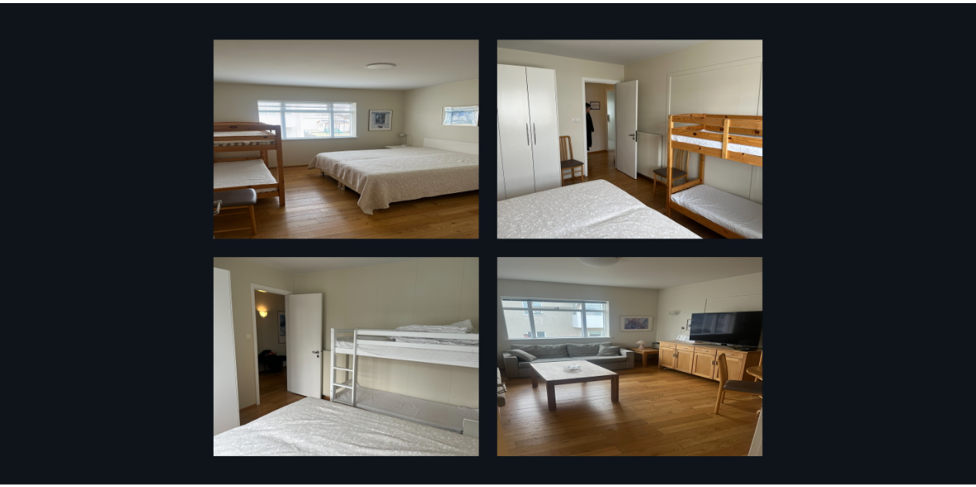
scroll to position [0, 0]
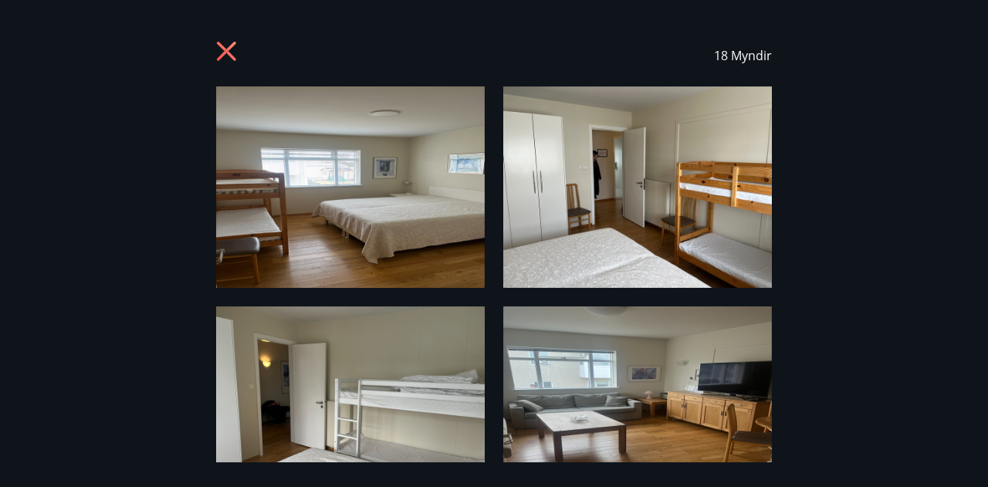
click at [231, 47] on icon at bounding box center [226, 51] width 19 height 19
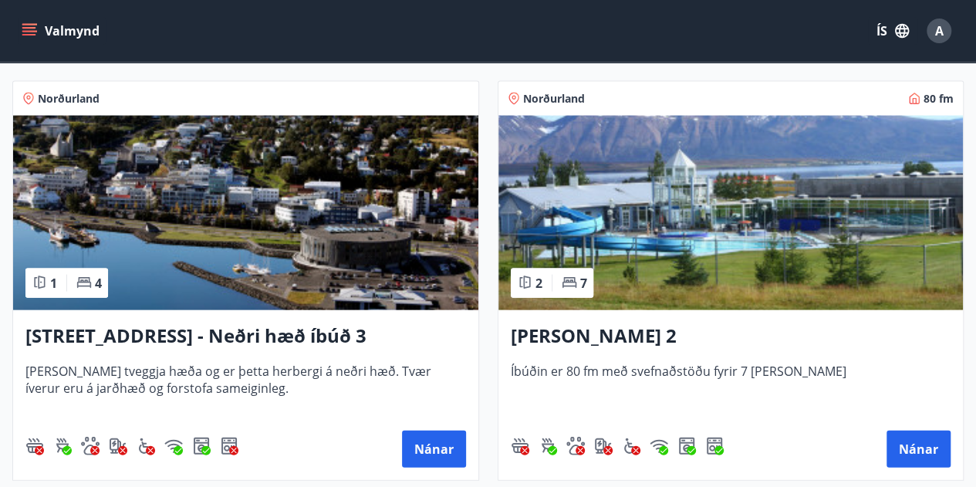
scroll to position [1544, 0]
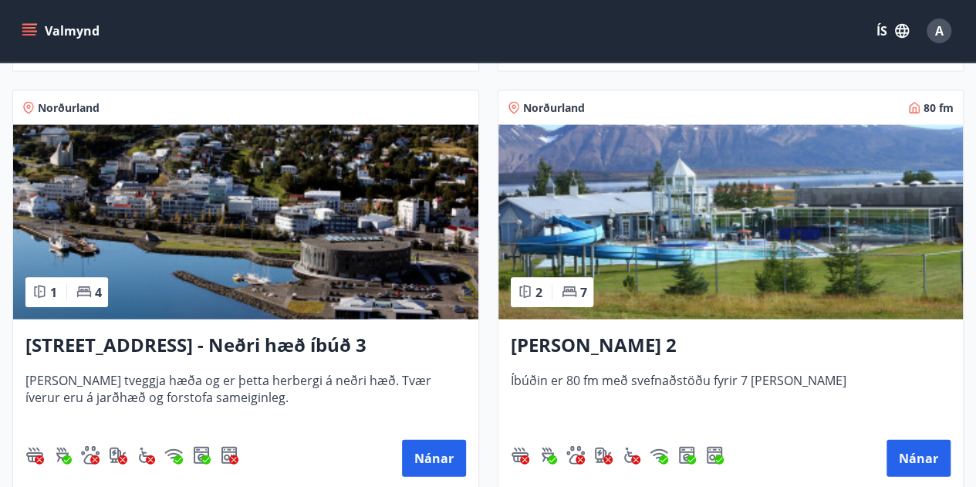
click at [722, 274] on img at bounding box center [731, 222] width 465 height 194
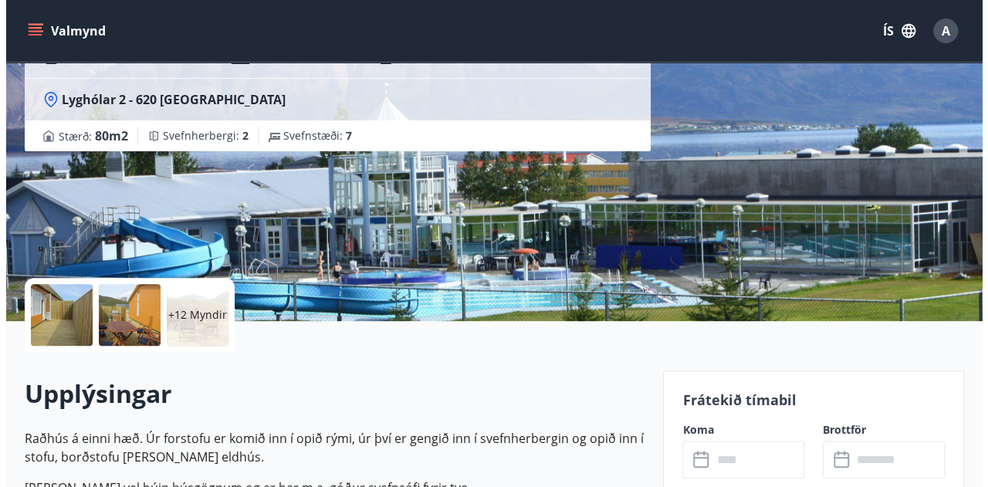
scroll to position [154, 0]
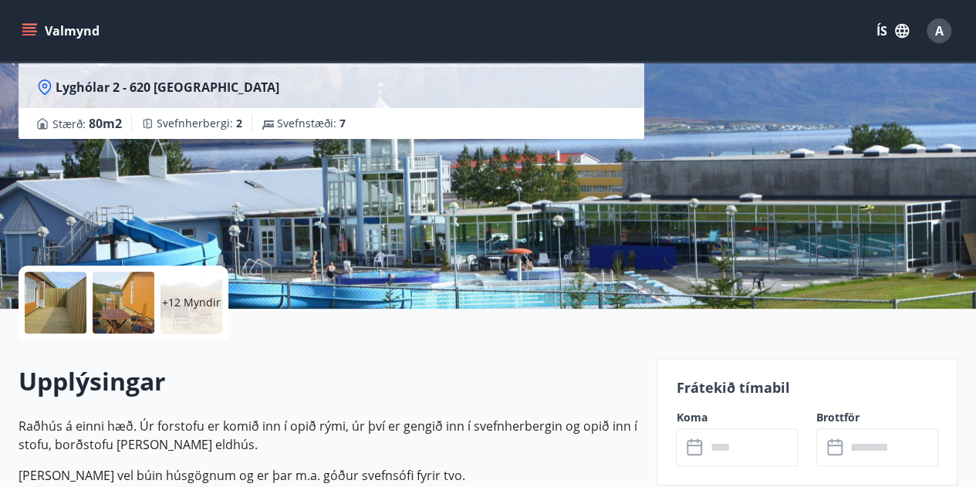
click at [171, 298] on p "+12 Myndir" at bounding box center [191, 302] width 59 height 15
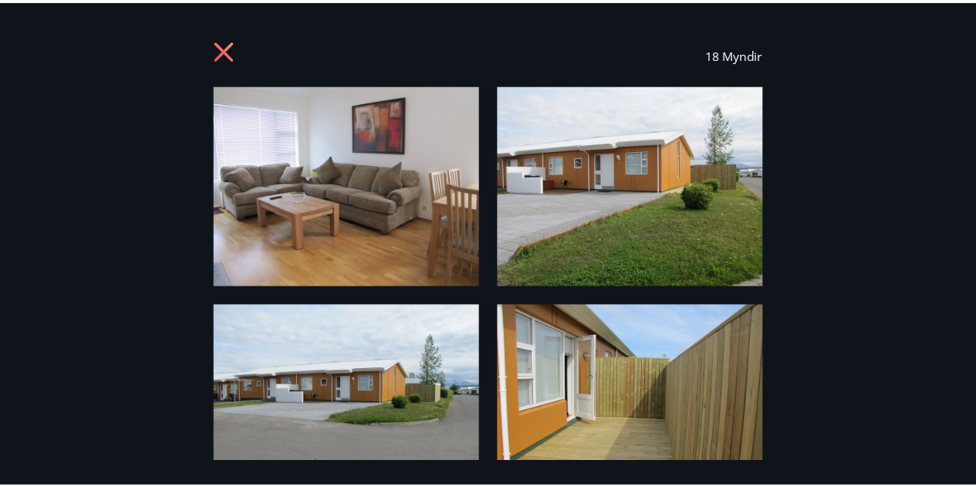
scroll to position [0, 0]
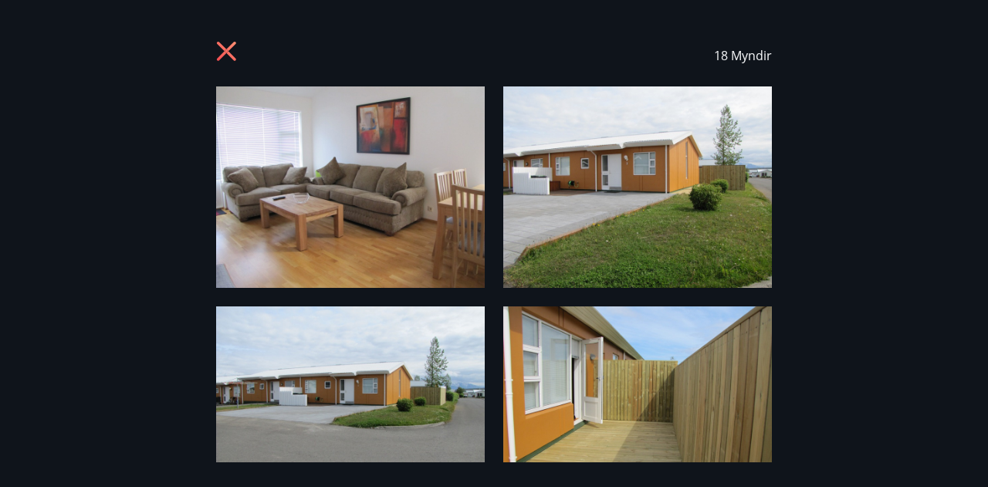
click at [230, 55] on icon at bounding box center [226, 51] width 19 height 19
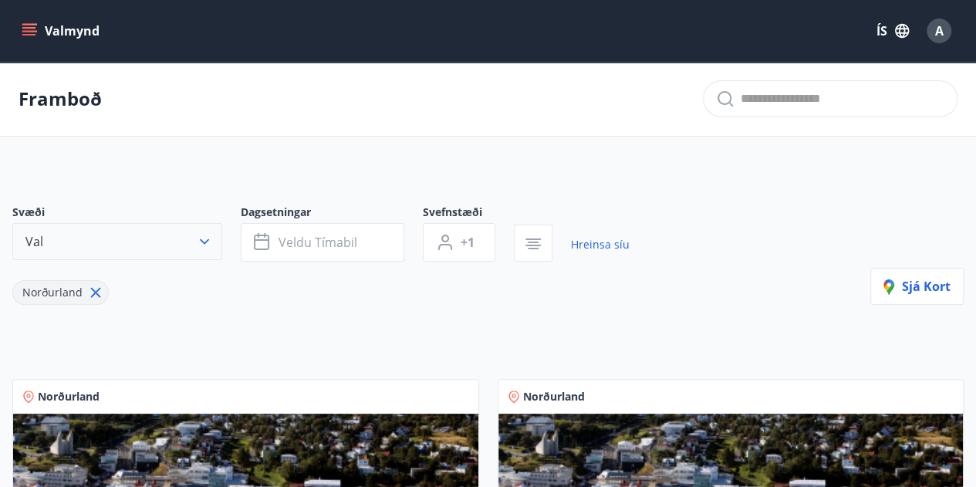
click at [201, 236] on icon "button" at bounding box center [204, 241] width 15 height 15
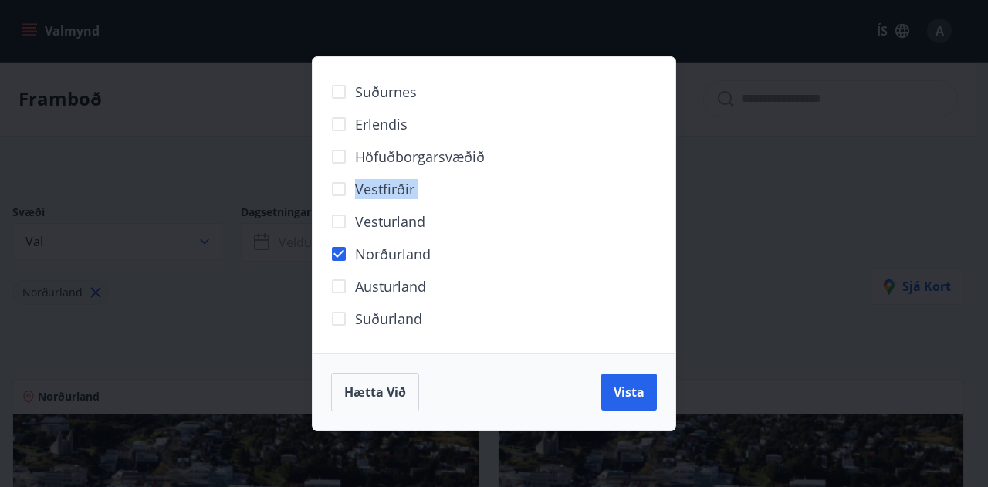
click at [224, 205] on div "Suðurnes Erlendis Höfuðborgarsvæðið Vestfirðir Vesturland Norðurland Austurland…" at bounding box center [494, 243] width 988 height 487
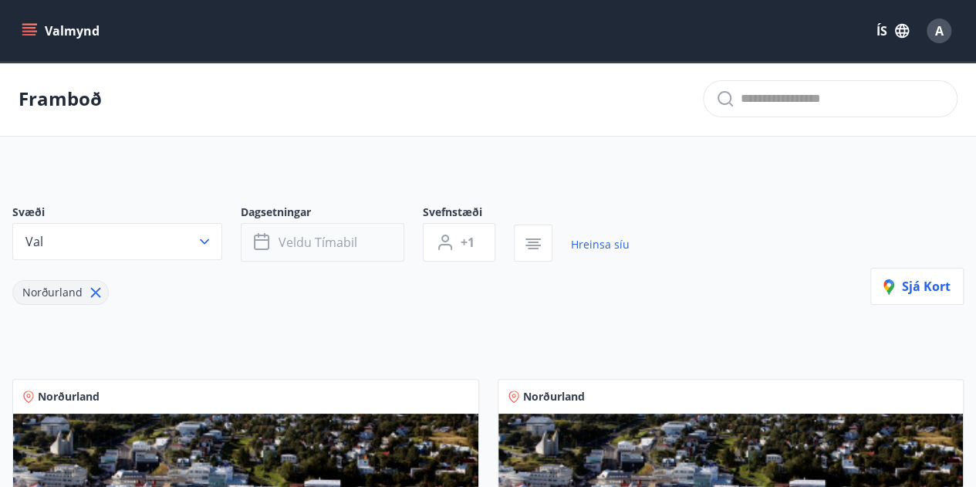
click at [332, 240] on span "Veldu tímabil" at bounding box center [318, 242] width 79 height 17
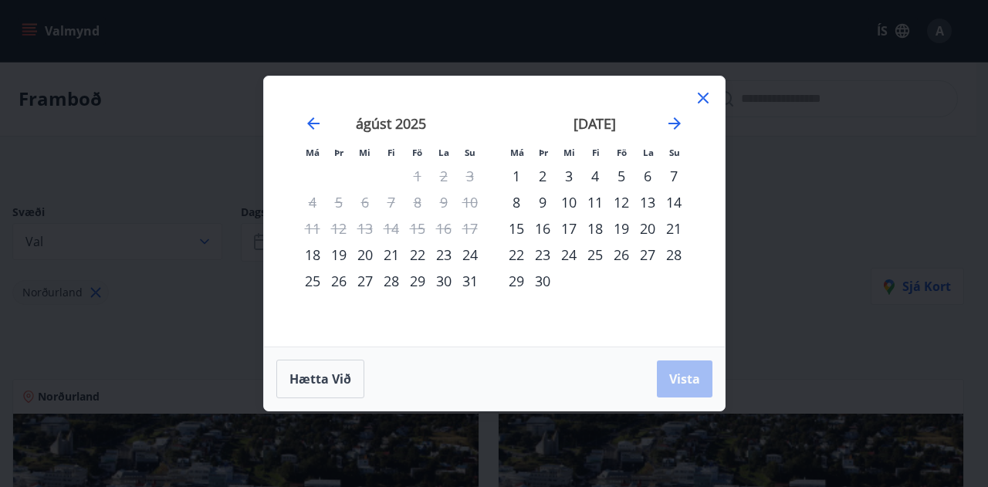
click at [709, 97] on icon at bounding box center [703, 98] width 19 height 19
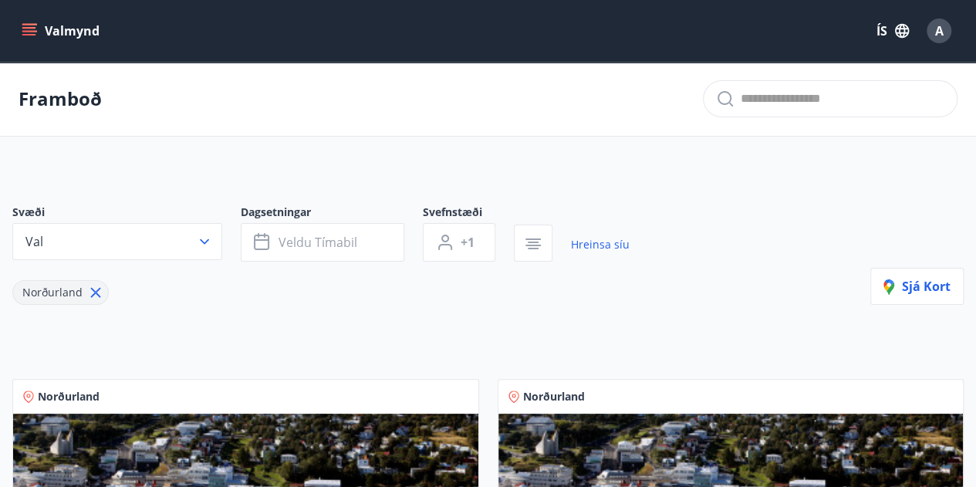
click at [29, 32] on icon "menu" at bounding box center [30, 31] width 17 height 2
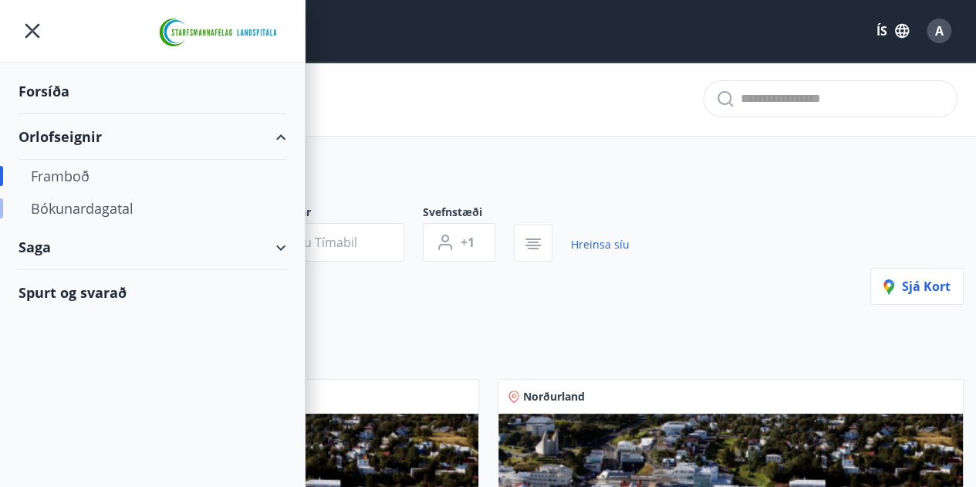
click at [96, 215] on div "Bókunardagatal" at bounding box center [152, 208] width 243 height 32
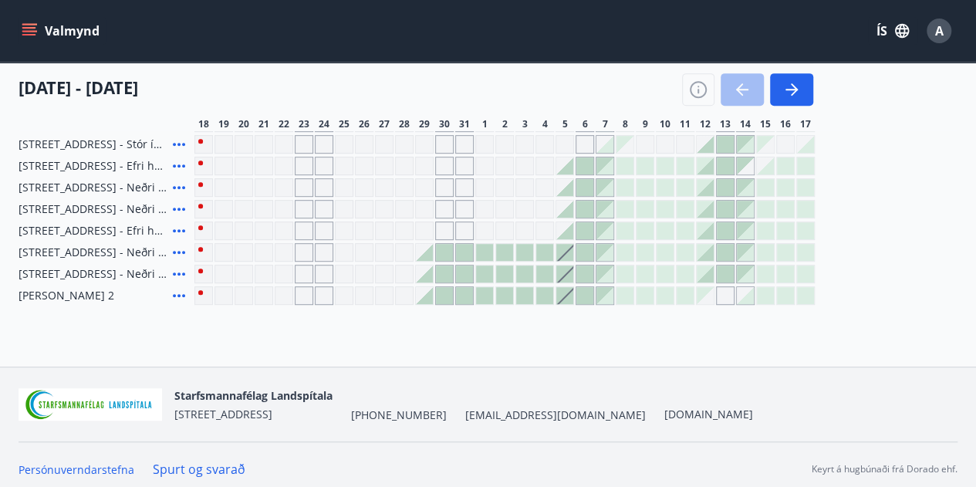
scroll to position [369, 0]
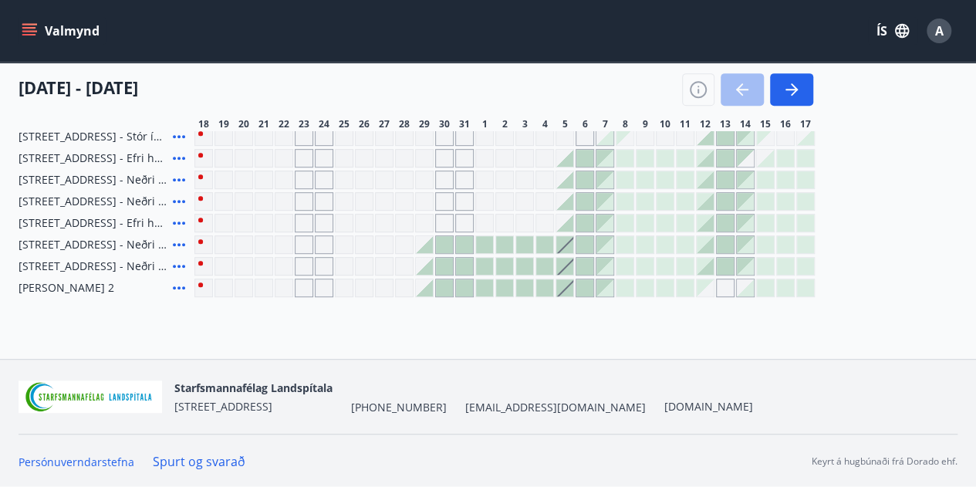
click at [88, 290] on span "Dalvík - Lynghólar 2" at bounding box center [67, 287] width 96 height 15
click at [460, 286] on div at bounding box center [464, 287] width 17 height 17
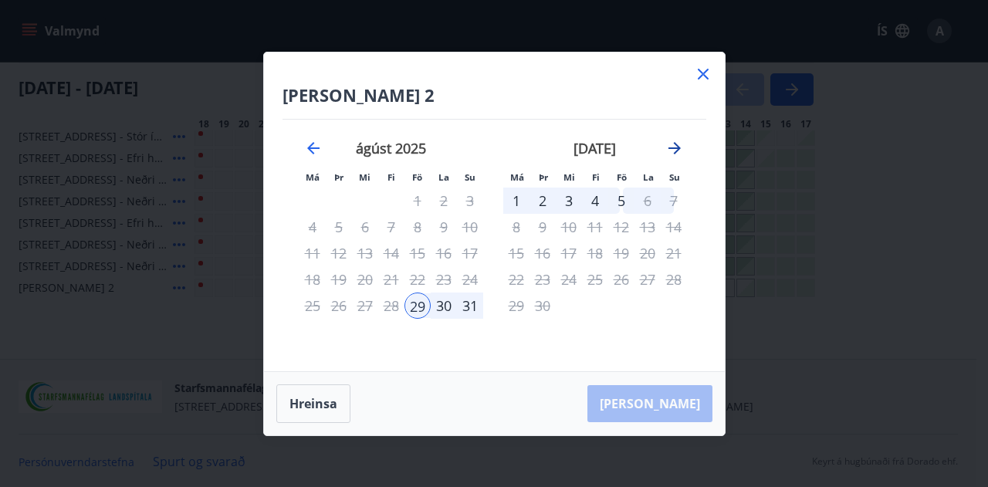
click at [678, 143] on icon "Move forward to switch to the next month." at bounding box center [674, 148] width 19 height 19
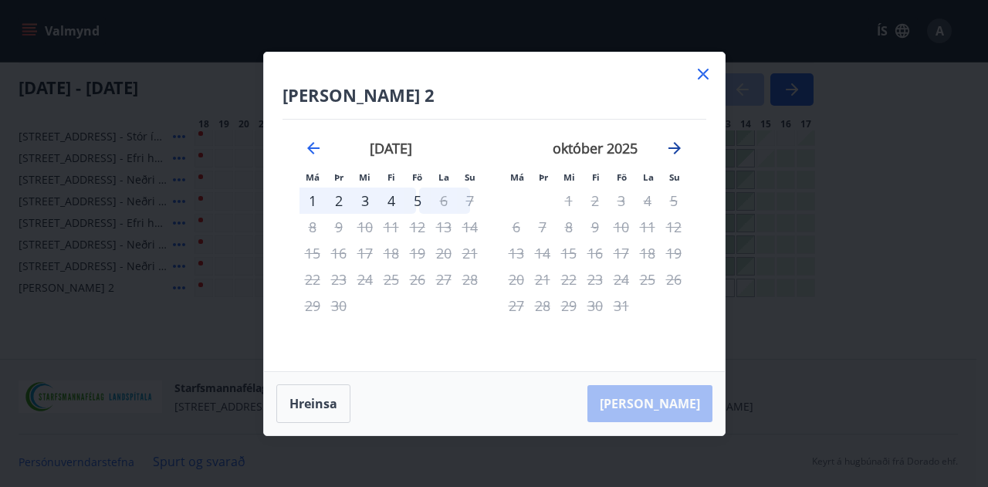
click at [678, 143] on icon "Move forward to switch to the next month." at bounding box center [674, 148] width 19 height 19
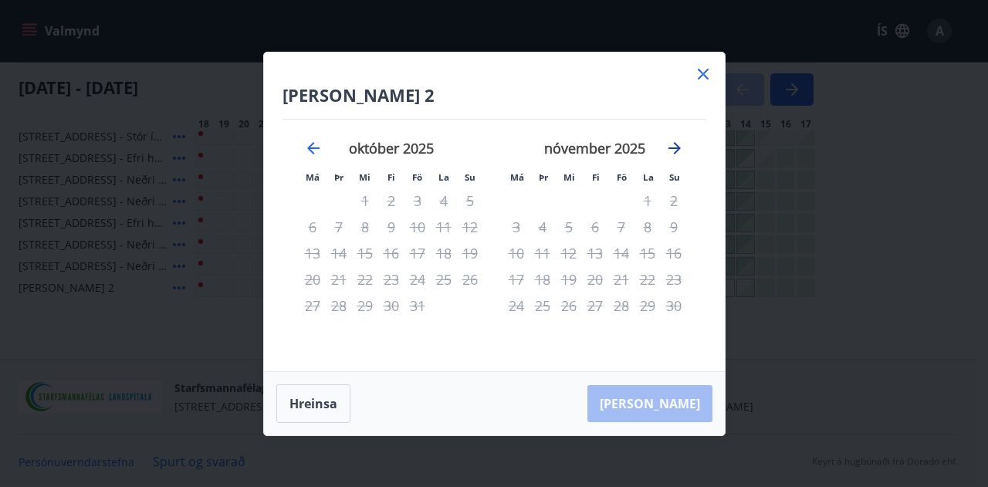
click at [678, 143] on icon "Move forward to switch to the next month." at bounding box center [674, 148] width 19 height 19
click at [703, 72] on icon at bounding box center [703, 74] width 19 height 19
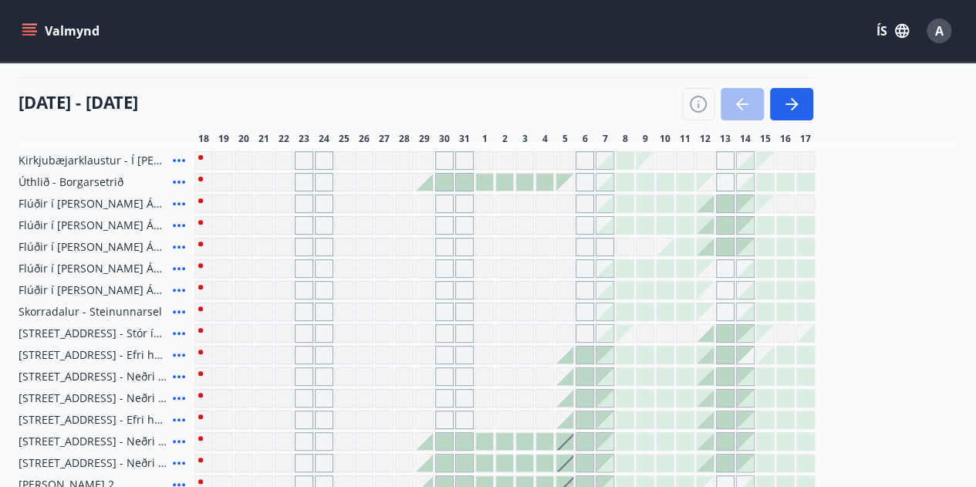
scroll to position [137, 0]
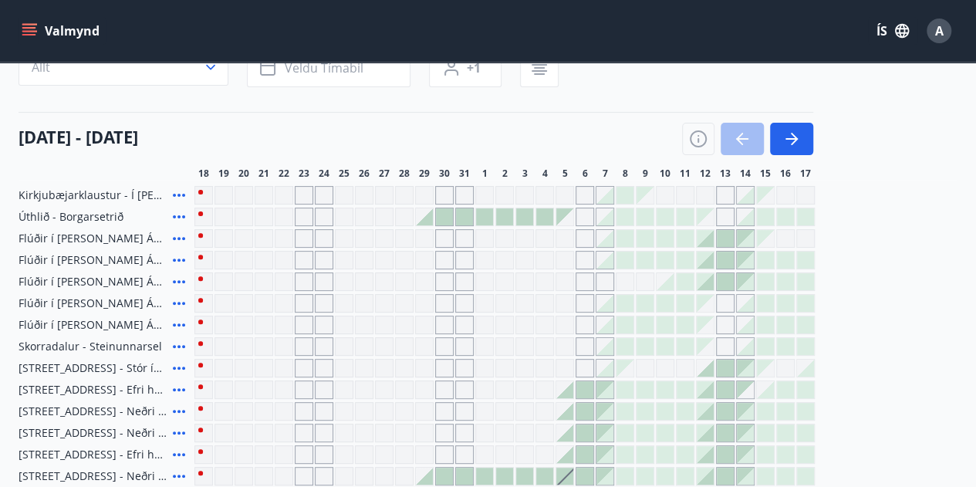
click at [26, 27] on icon "menu" at bounding box center [29, 28] width 14 height 2
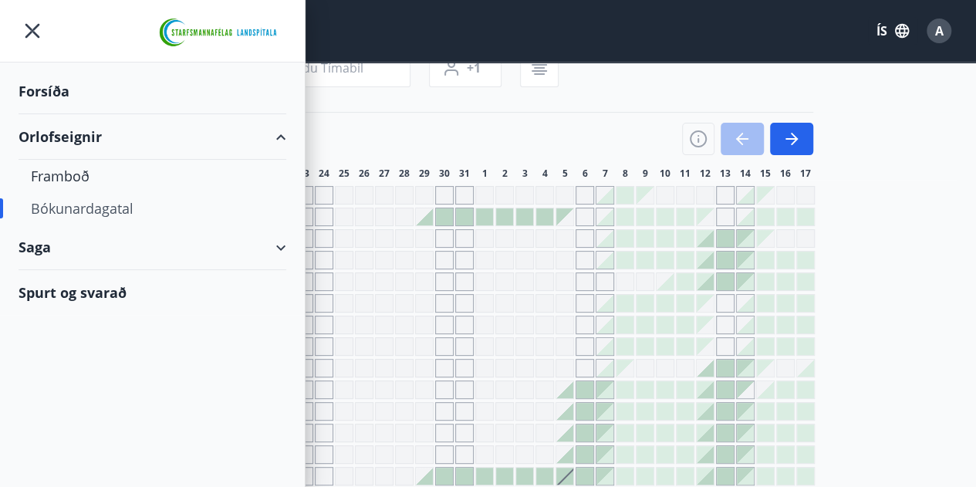
click at [93, 297] on div "Spurt og svarað" at bounding box center [153, 292] width 268 height 45
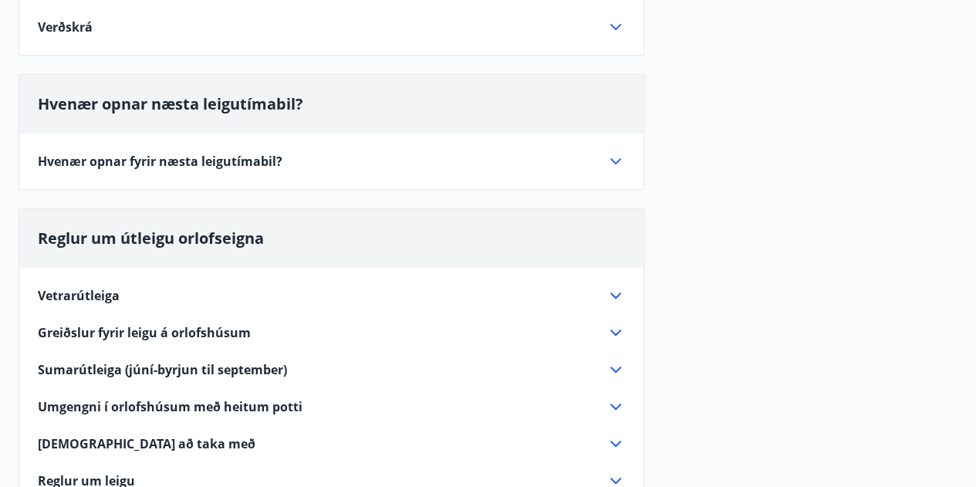
scroll to position [292, 0]
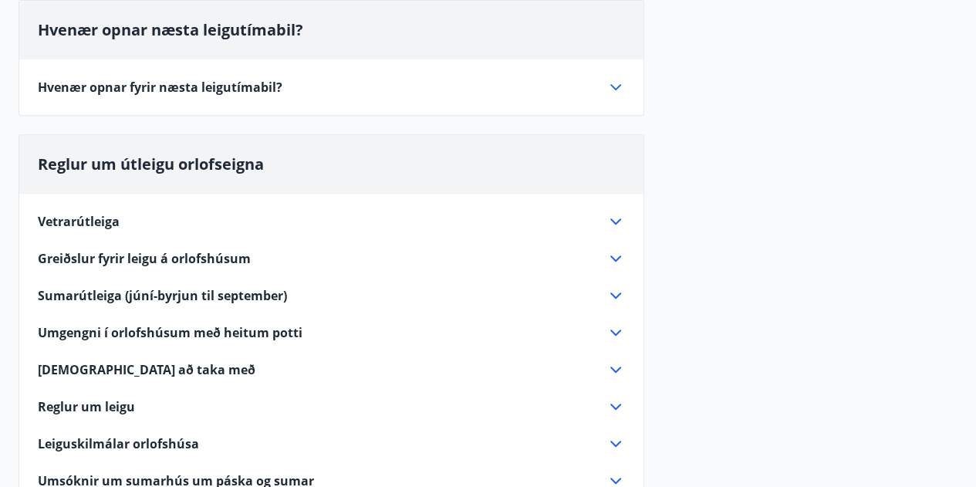
click at [608, 222] on icon at bounding box center [616, 221] width 19 height 19
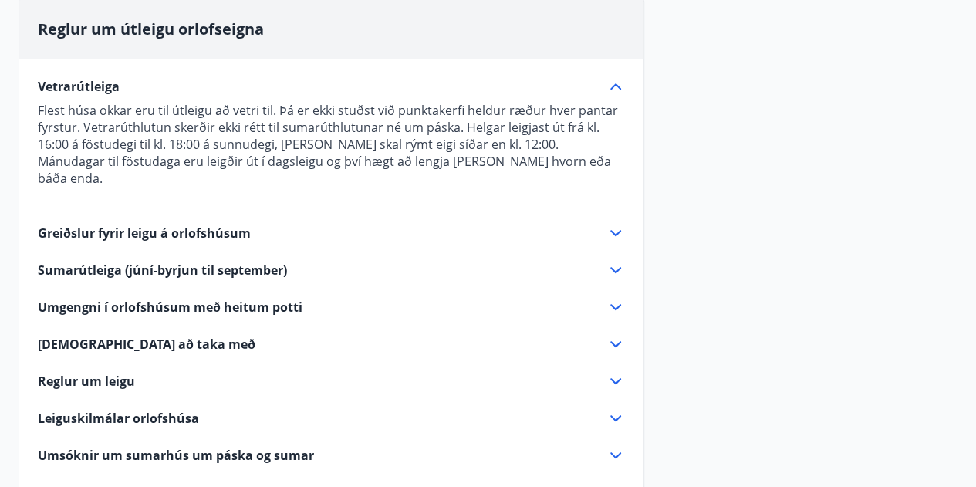
scroll to position [446, 0]
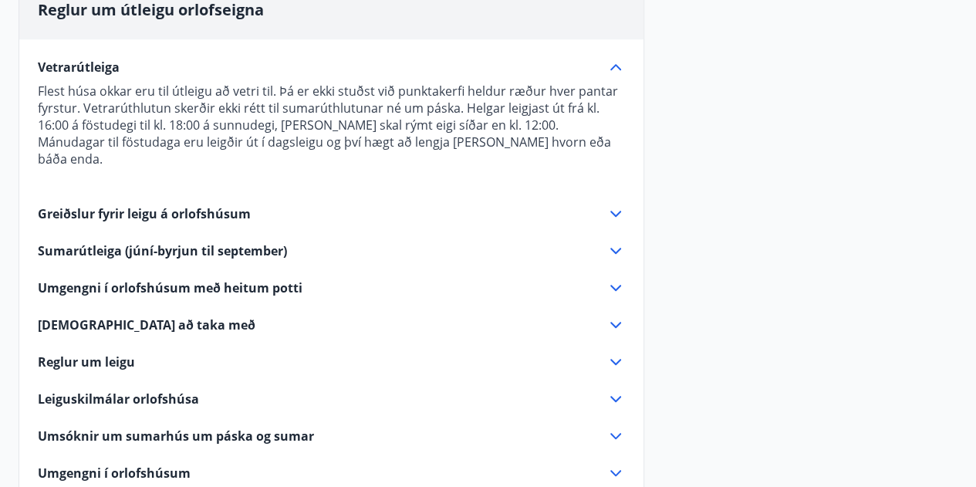
click at [607, 205] on icon at bounding box center [616, 214] width 19 height 19
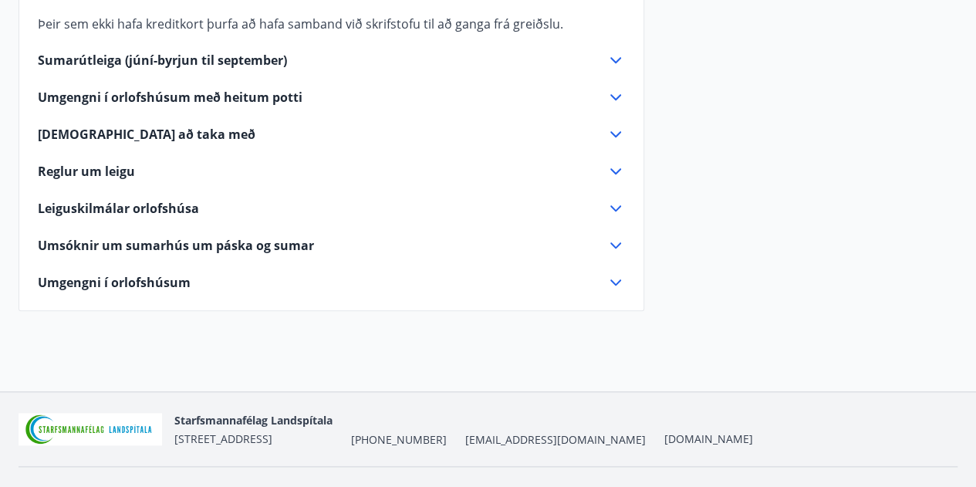
scroll to position [678, 0]
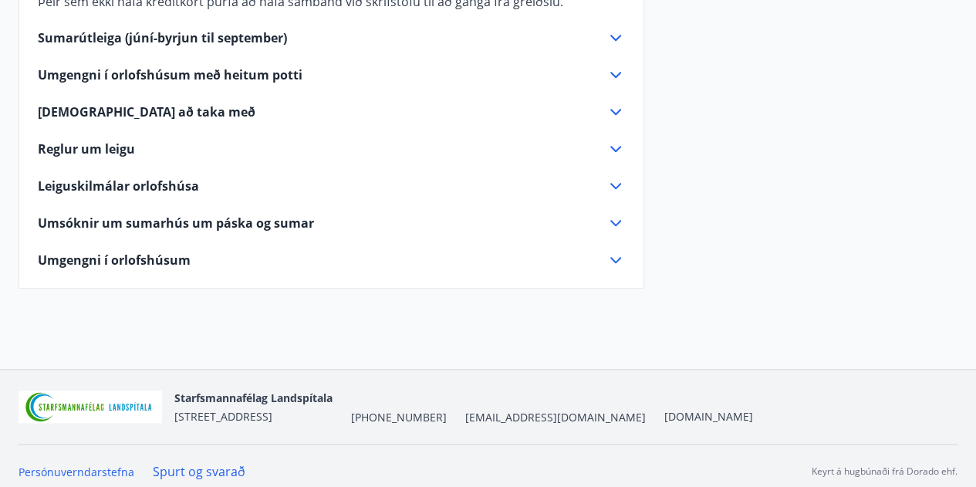
click at [615, 110] on icon at bounding box center [616, 112] width 19 height 19
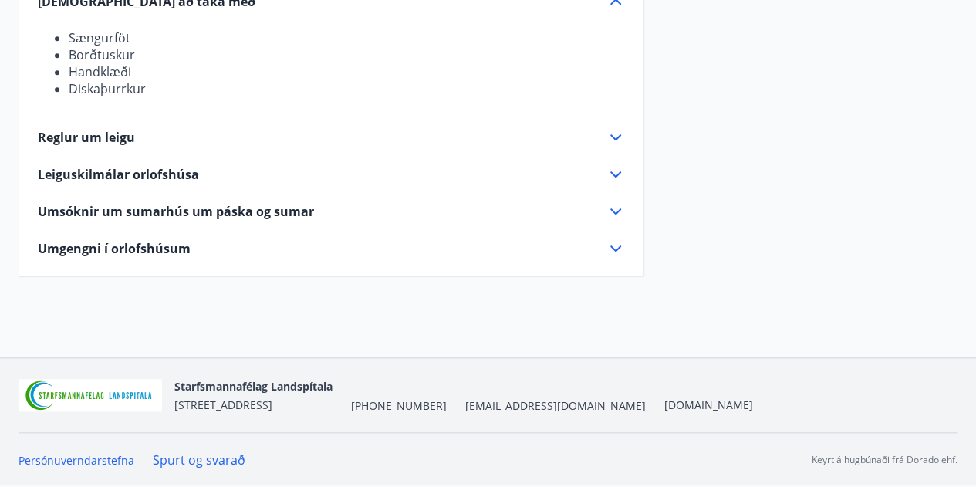
scroll to position [657, 0]
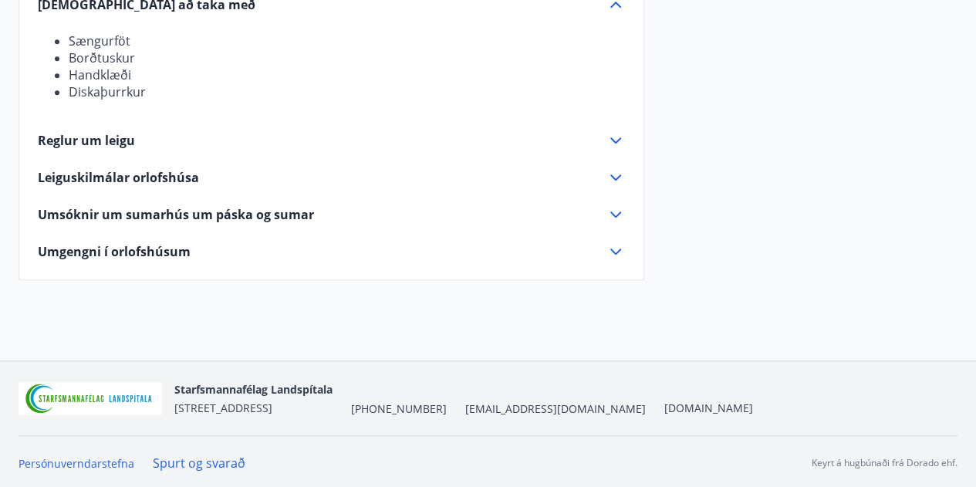
click at [618, 137] on icon at bounding box center [616, 140] width 19 height 19
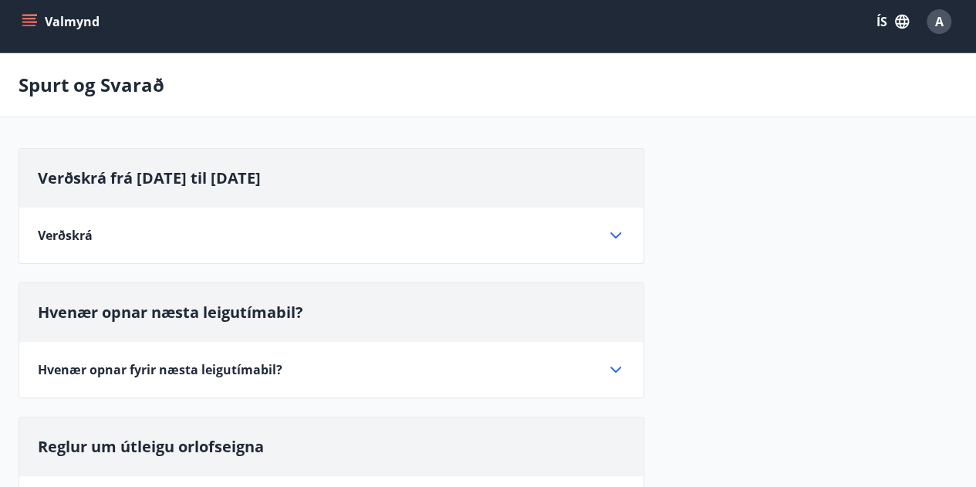
scroll to position [0, 0]
